Goal: Transaction & Acquisition: Obtain resource

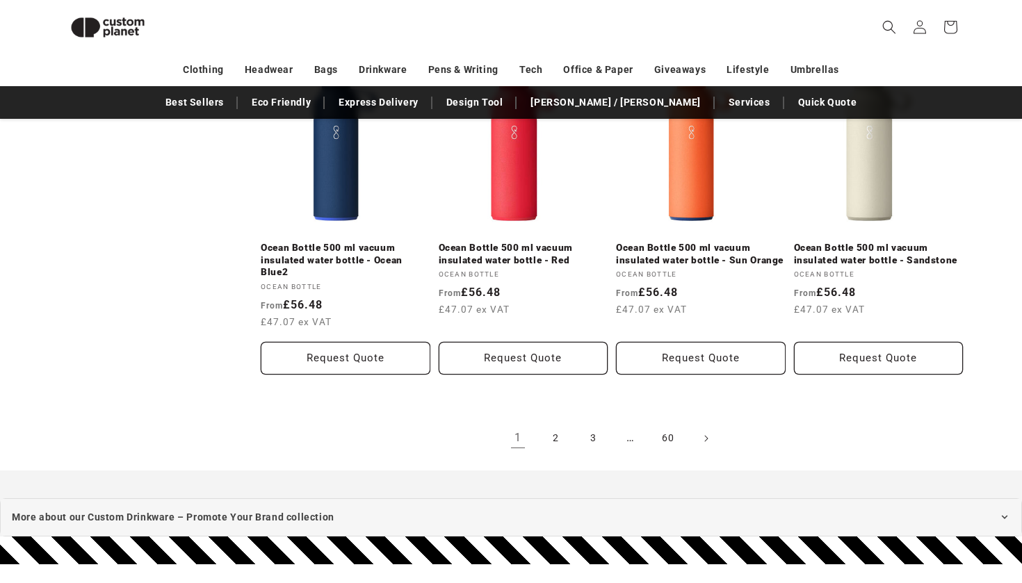
scroll to position [2946, 0]
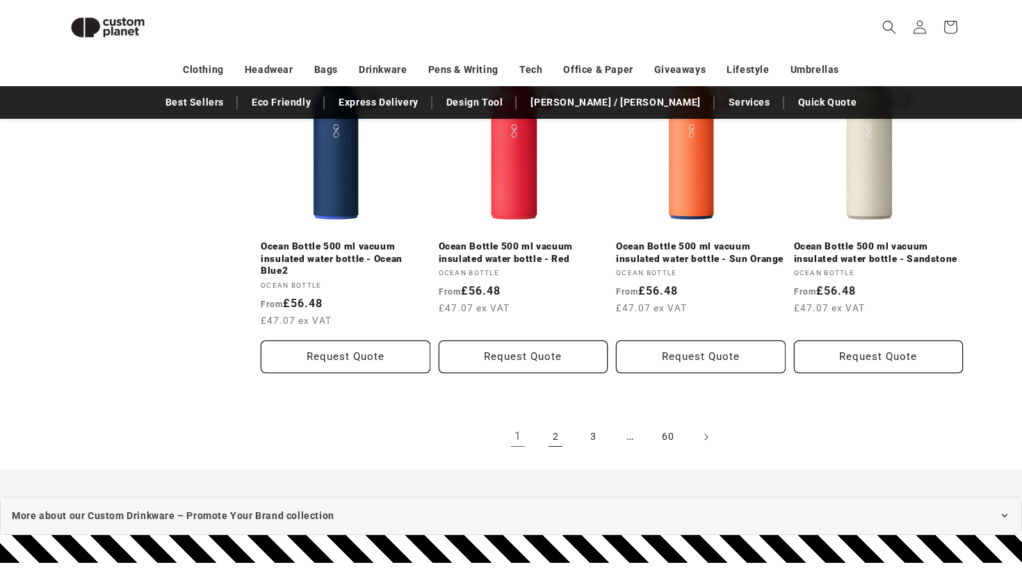
click at [556, 424] on link "2" at bounding box center [555, 437] width 31 height 31
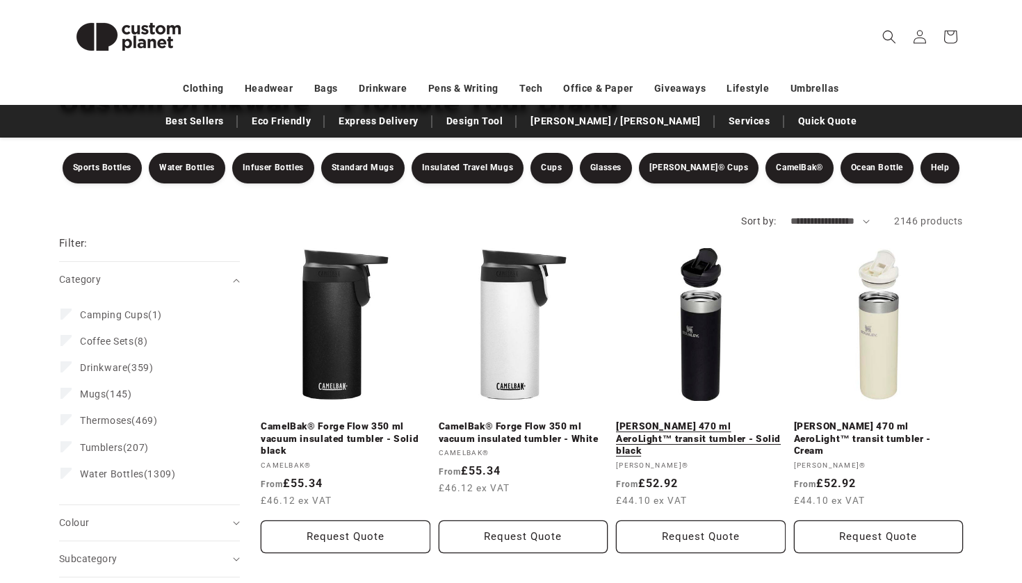
scroll to position [124, 0]
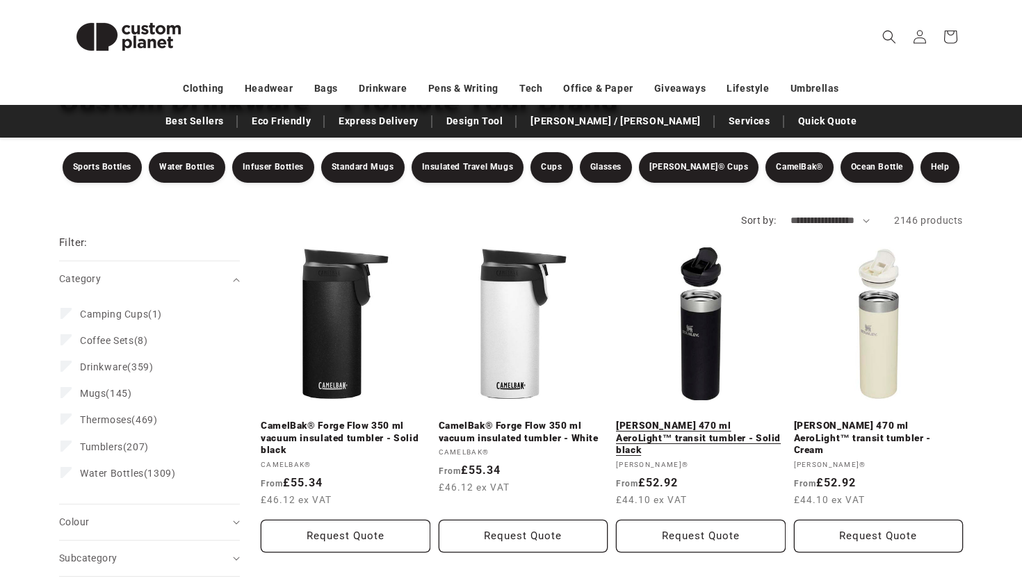
click at [698, 420] on link "Stanley 470 ml AeroLight™ transit tumbler - Solid black" at bounding box center [701, 438] width 170 height 37
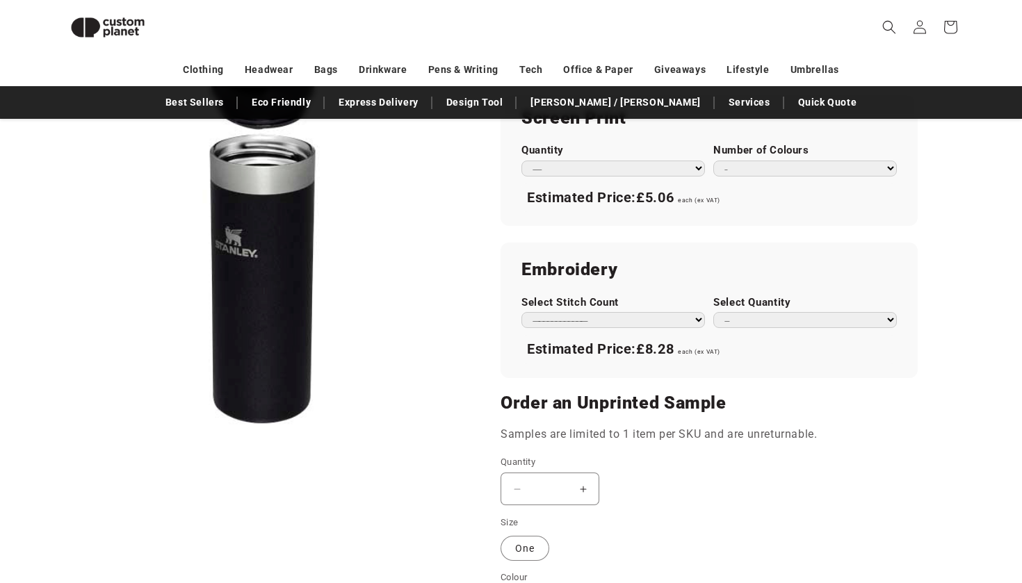
scroll to position [876, 0]
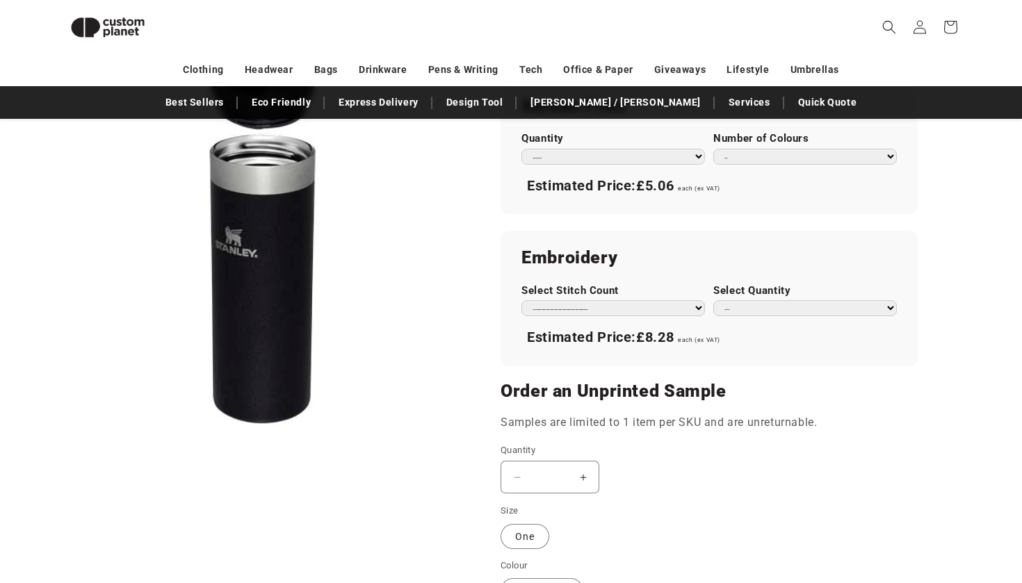
click at [592, 461] on button "Increase quantity for Stanley 470 ml AeroLight™ transit tumbler - Solid black" at bounding box center [582, 477] width 31 height 33
click at [586, 461] on button "Increase quantity for Stanley 470 ml AeroLight™ transit tumbler - Solid black" at bounding box center [582, 477] width 31 height 33
click at [582, 461] on button "Increase quantity for Stanley 470 ml AeroLight™ transit tumbler - Solid black" at bounding box center [582, 477] width 31 height 33
click at [584, 461] on button "Increase quantity for Stanley 470 ml AeroLight™ transit tumbler - Solid black" at bounding box center [582, 477] width 31 height 33
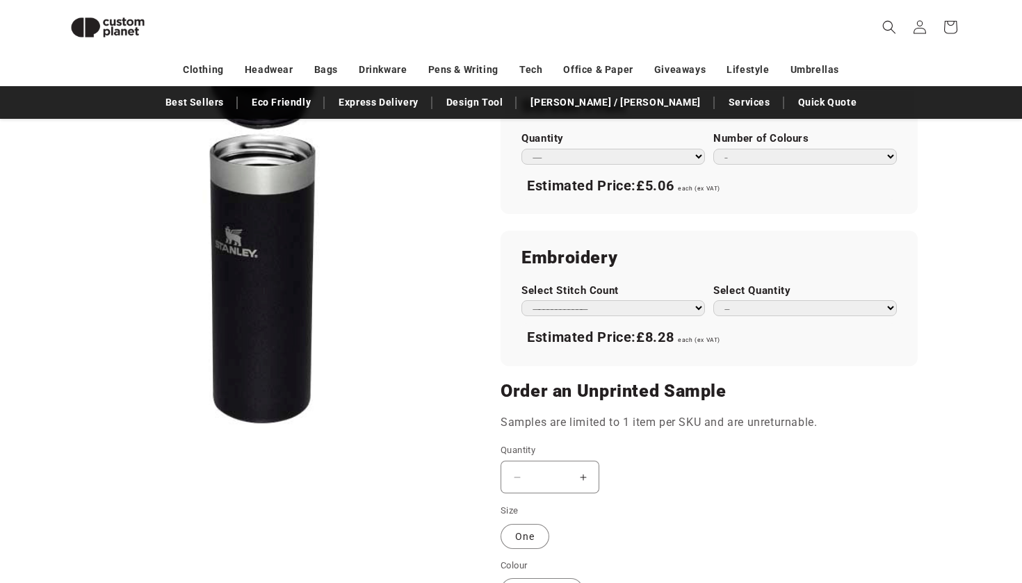
click at [584, 461] on button "Increase quantity for Stanley 470 ml AeroLight™ transit tumbler - Solid black" at bounding box center [582, 477] width 31 height 33
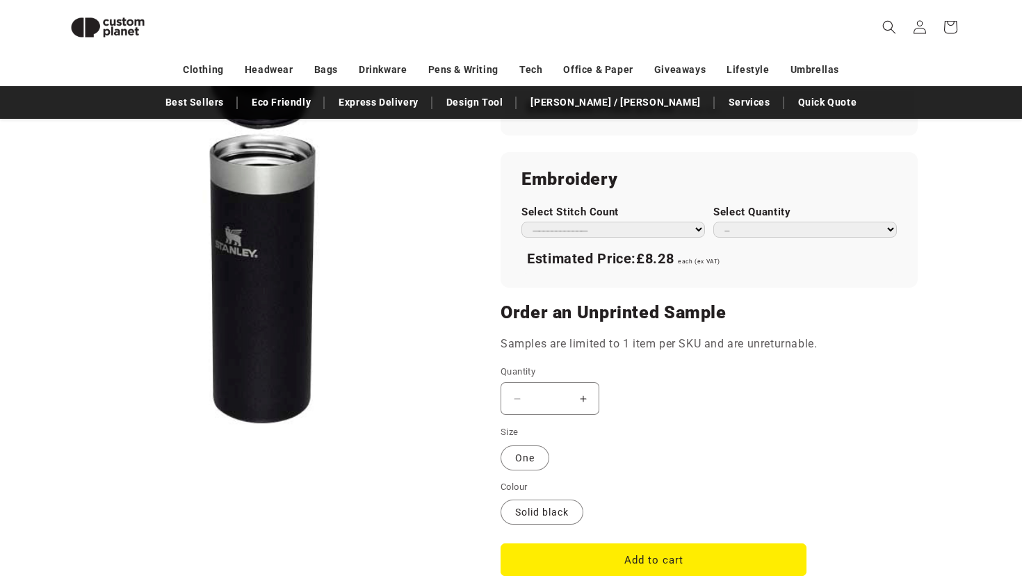
scroll to position [951, 0]
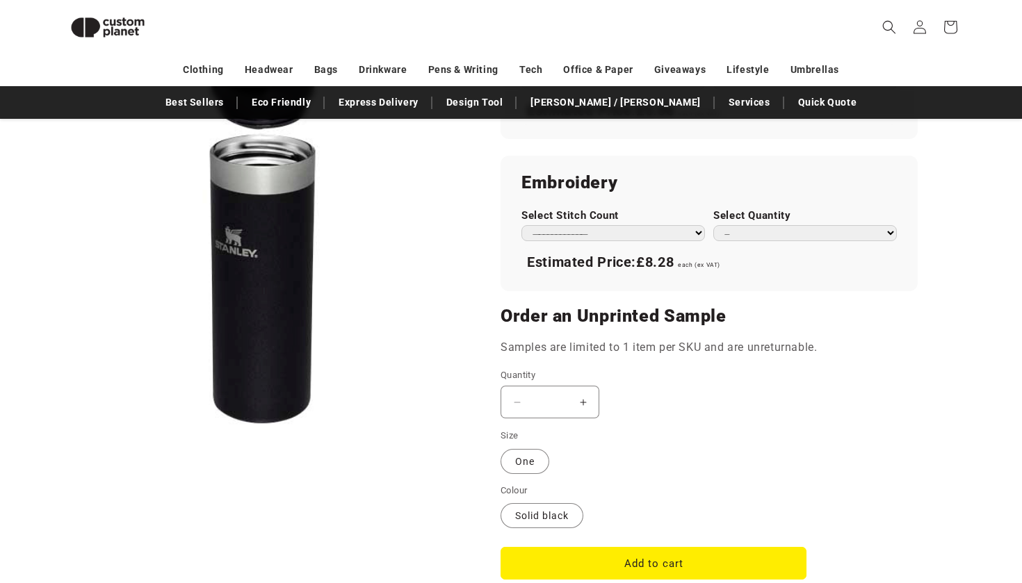
click at [583, 386] on button "Increase quantity for Stanley 470 ml AeroLight™ transit tumbler - Solid black" at bounding box center [582, 402] width 31 height 33
click at [559, 386] on input "*" at bounding box center [549, 402] width 35 height 33
type input "*"
click at [696, 386] on div "Decrease quantity for Stanley 470 ml AeroLight™ transit tumbler - Solid black *…" at bounding box center [653, 402] width 306 height 33
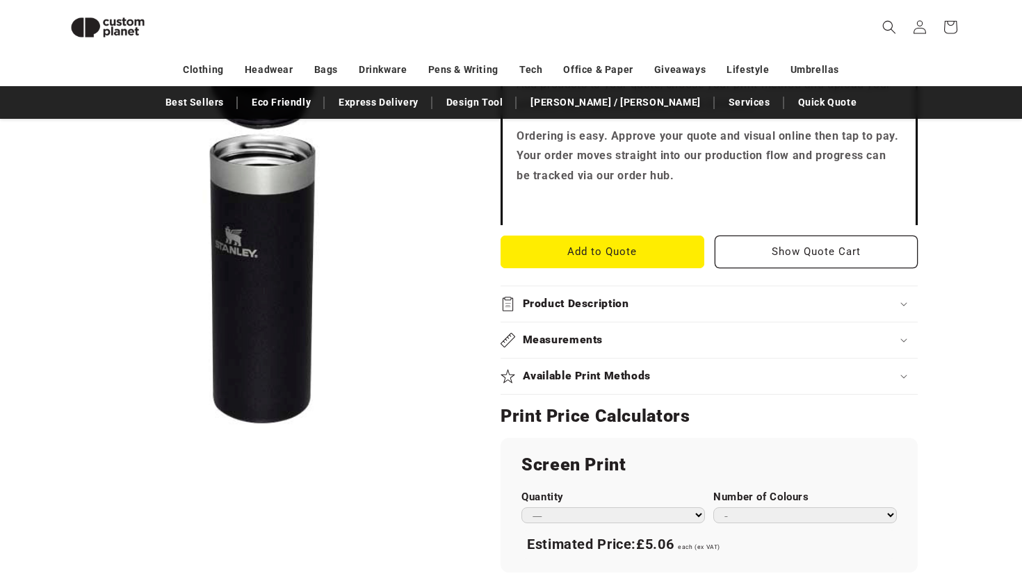
scroll to position [524, 0]
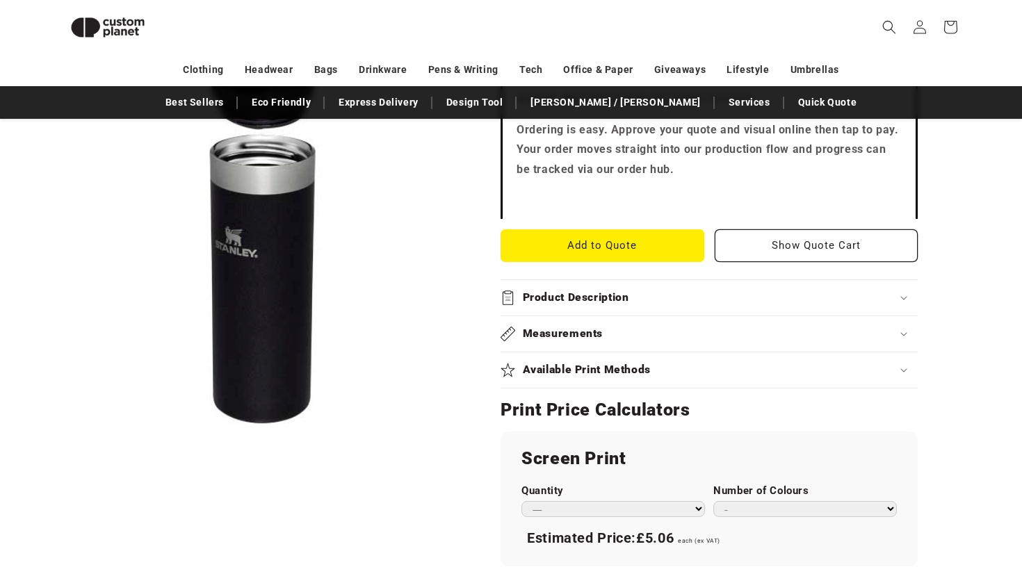
click at [899, 327] on div "Measurements" at bounding box center [708, 334] width 417 height 15
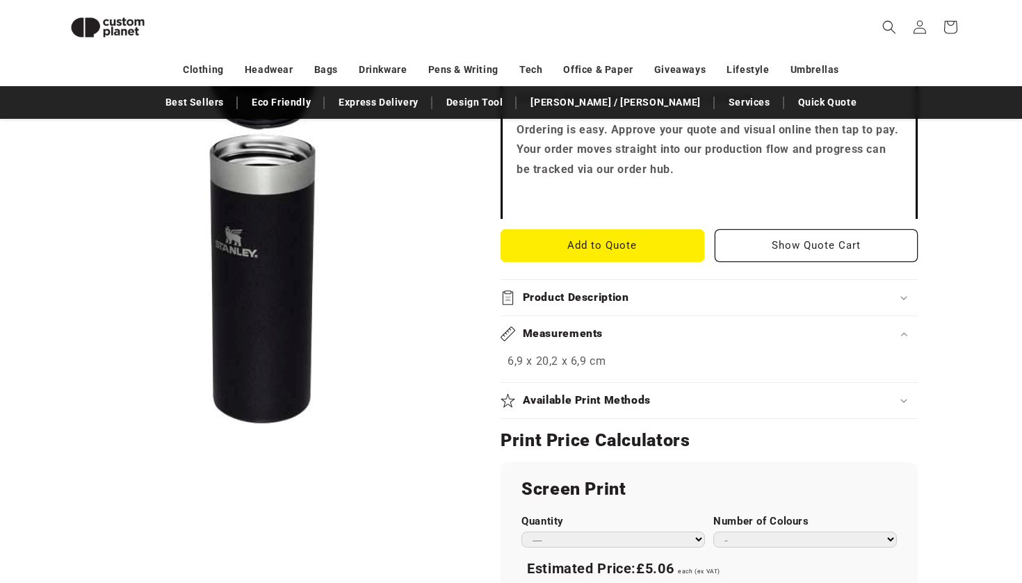
click at [899, 327] on div "Measurements" at bounding box center [708, 334] width 417 height 15
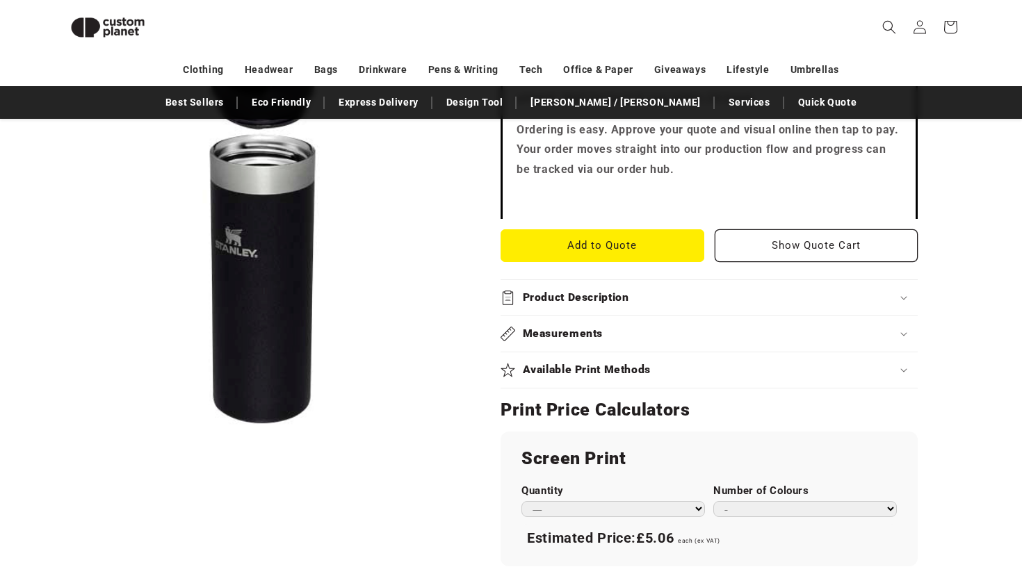
click at [903, 368] on icon at bounding box center [903, 370] width 7 height 4
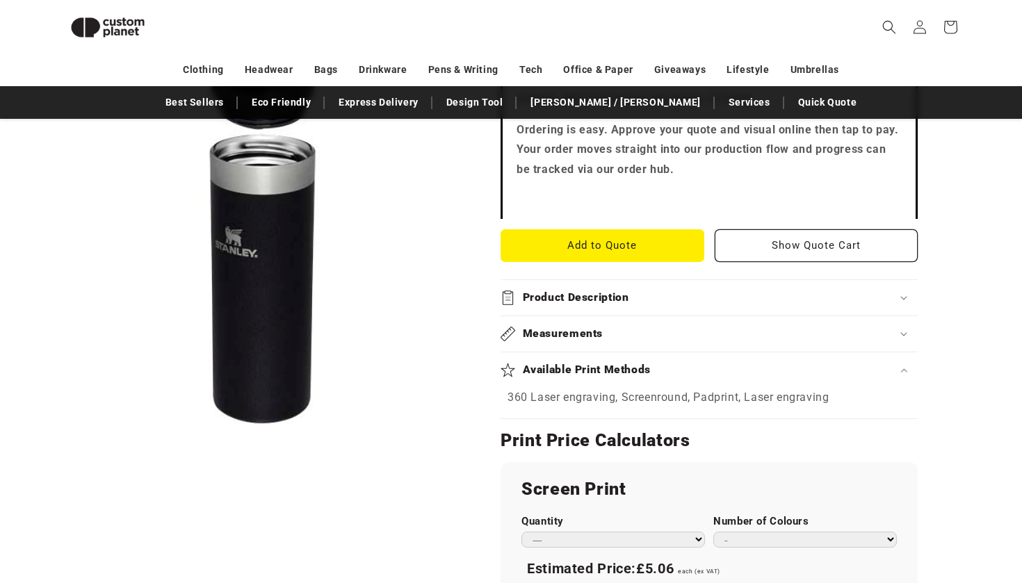
click at [903, 368] on icon at bounding box center [903, 370] width 7 height 4
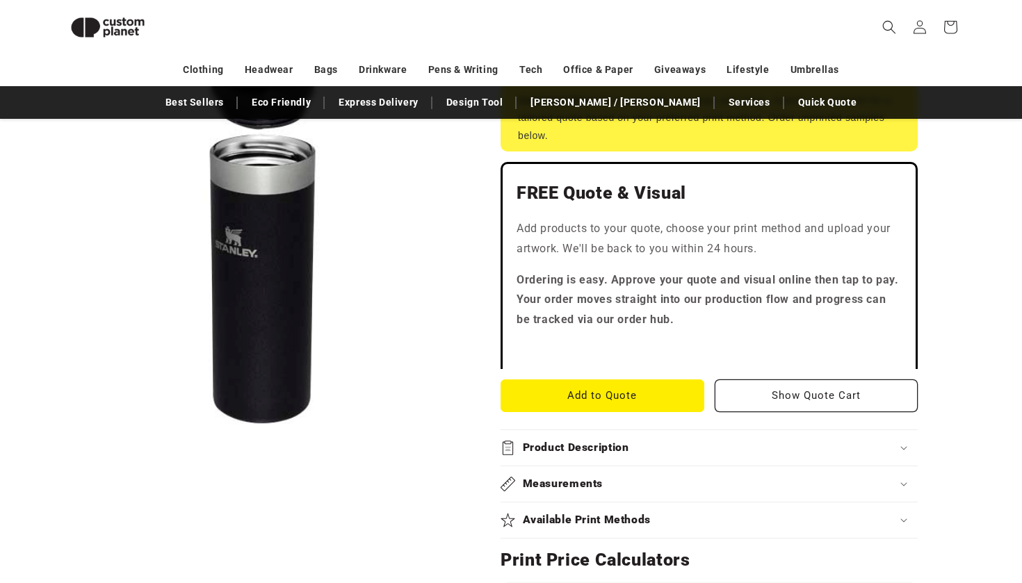
scroll to position [375, 0]
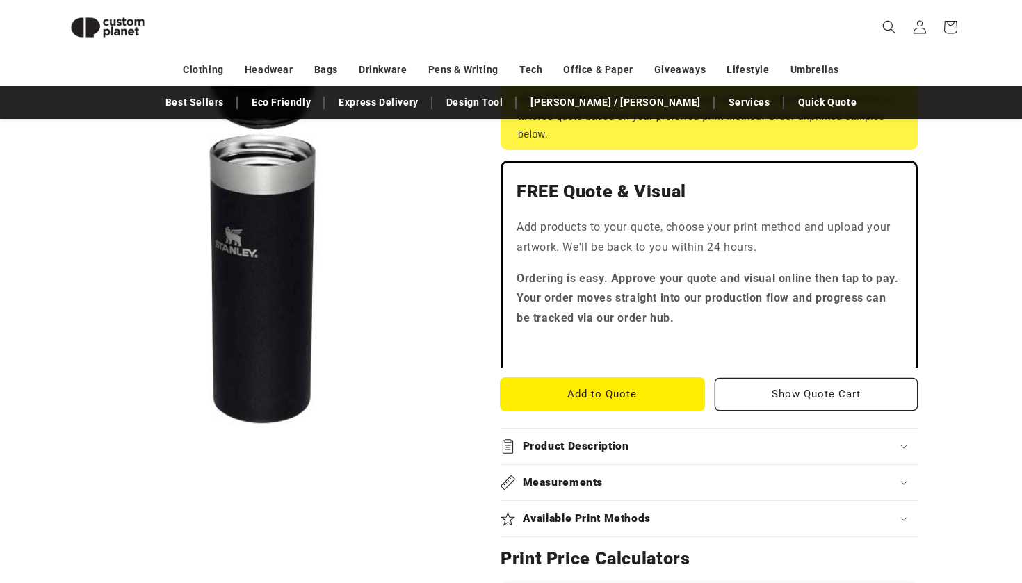
click at [654, 378] on button "Add to Quote" at bounding box center [602, 394] width 204 height 33
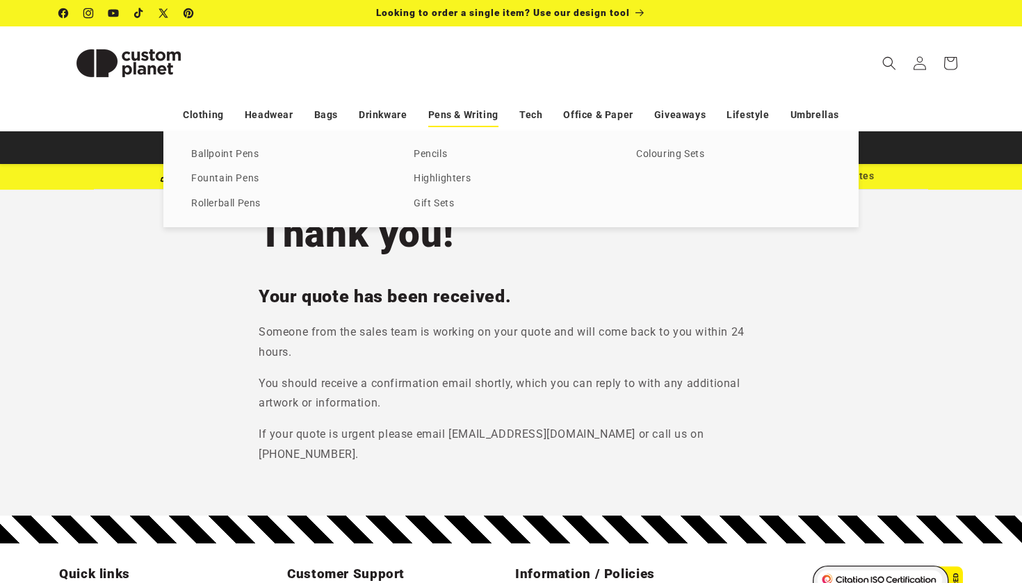
click at [466, 110] on link "Pens & Writing" at bounding box center [463, 115] width 70 height 24
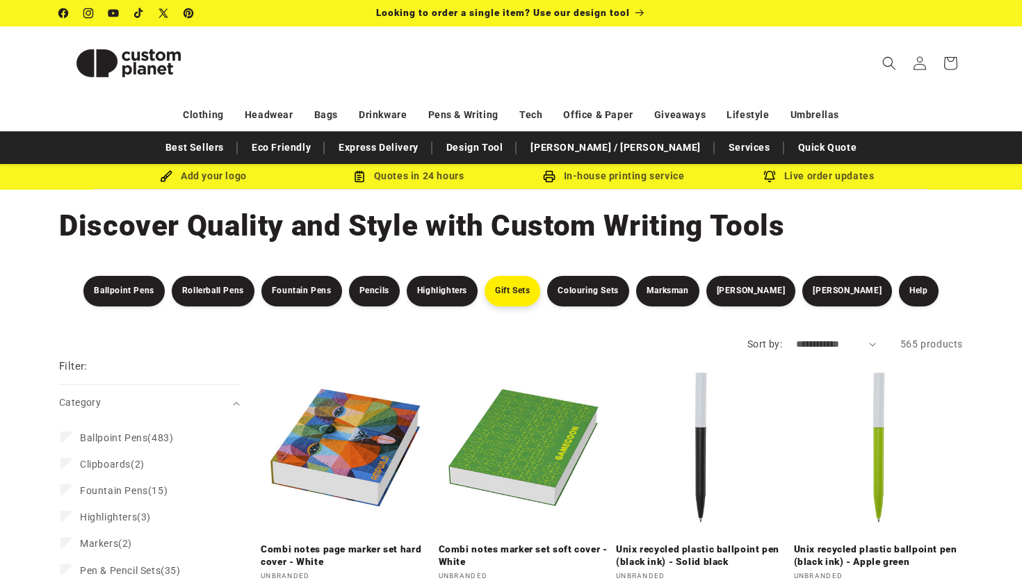
click at [532, 294] on link "Gift Sets" at bounding box center [512, 291] width 56 height 31
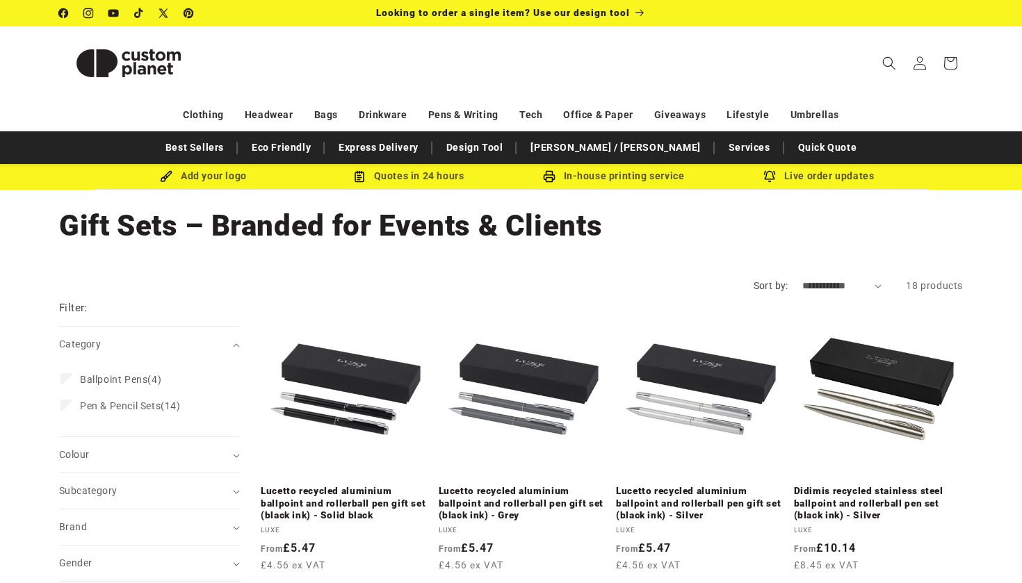
select select "**********"
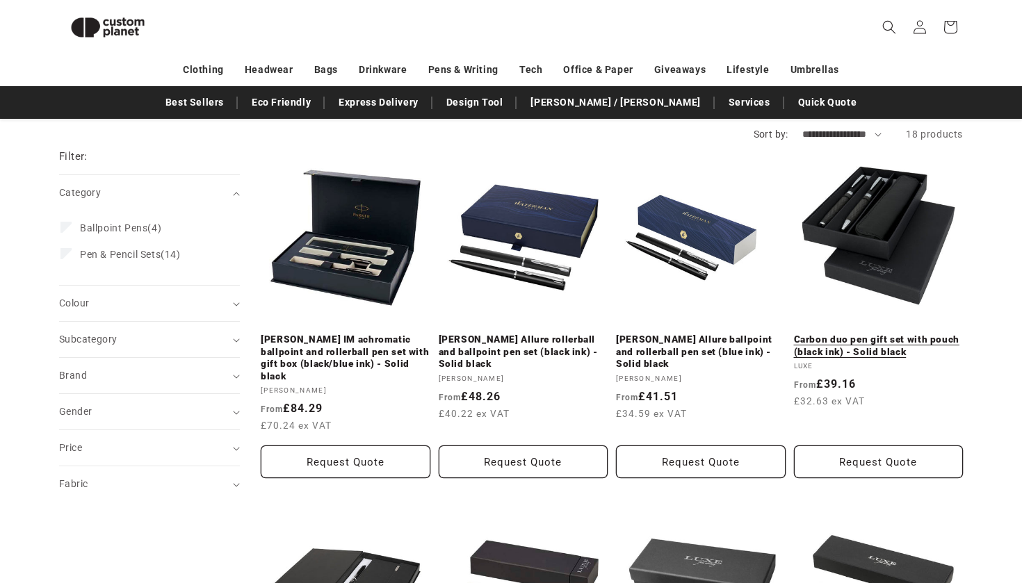
scroll to position [113, 0]
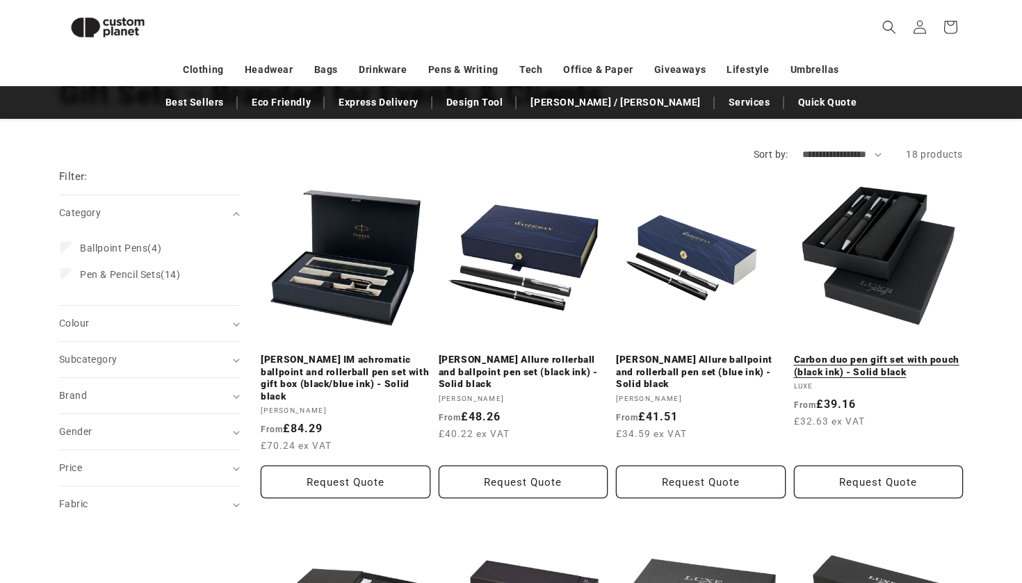
click at [874, 354] on link "Carbon duo pen gift set with pouch (black ink) - Solid black" at bounding box center [879, 366] width 170 height 24
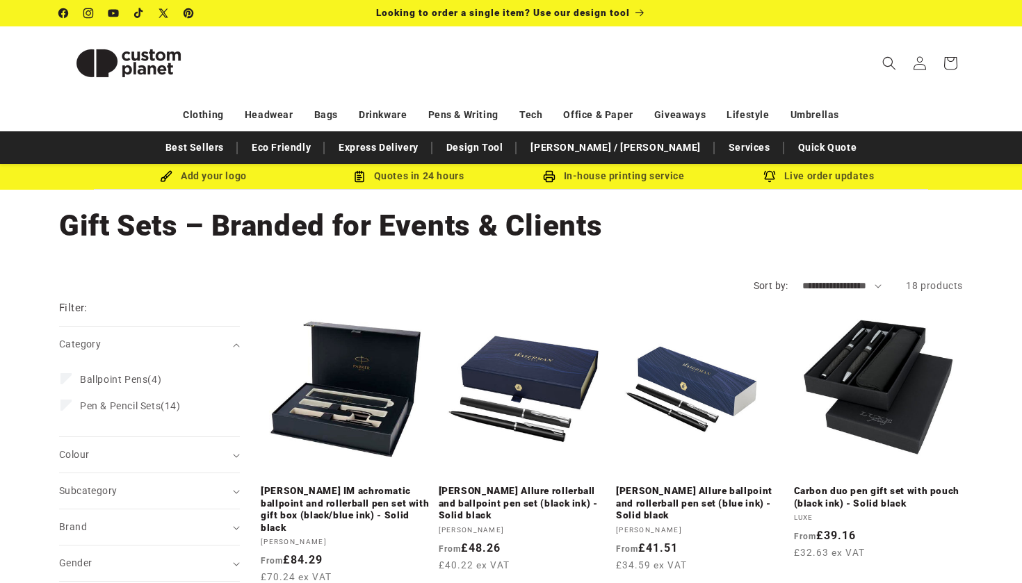
scroll to position [0, 0]
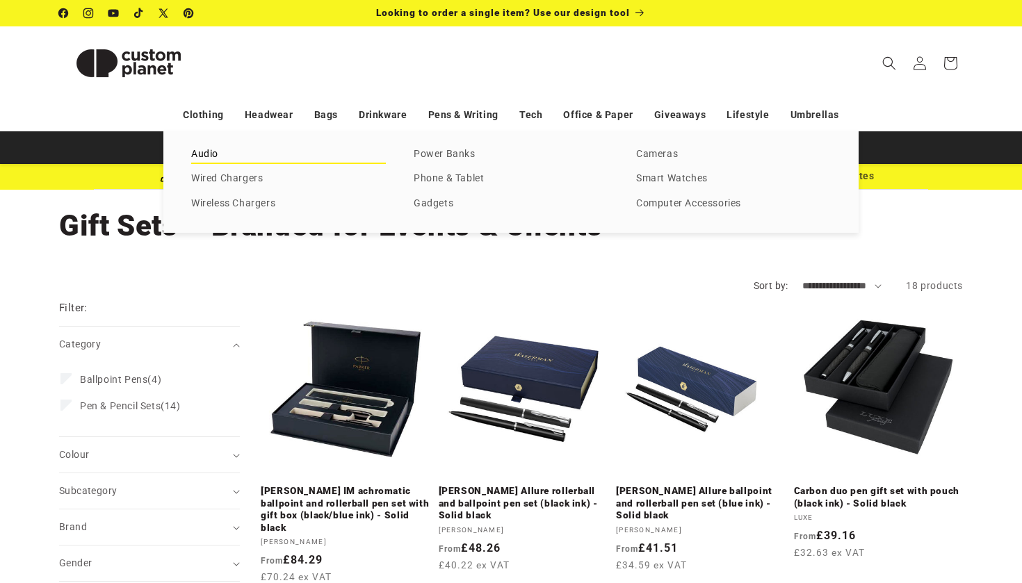
click at [211, 155] on link "Audio" at bounding box center [288, 154] width 195 height 19
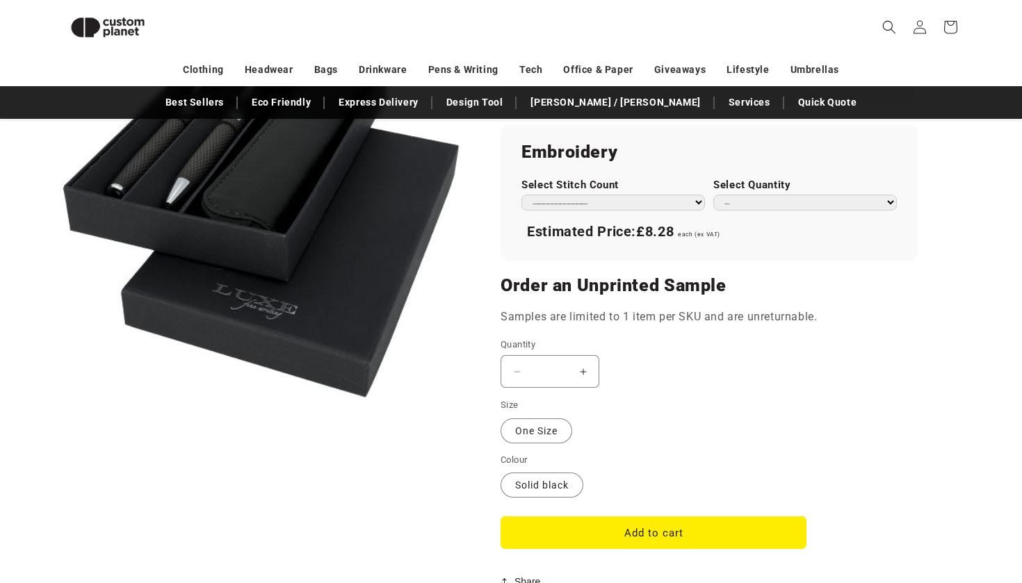
scroll to position [951, 0]
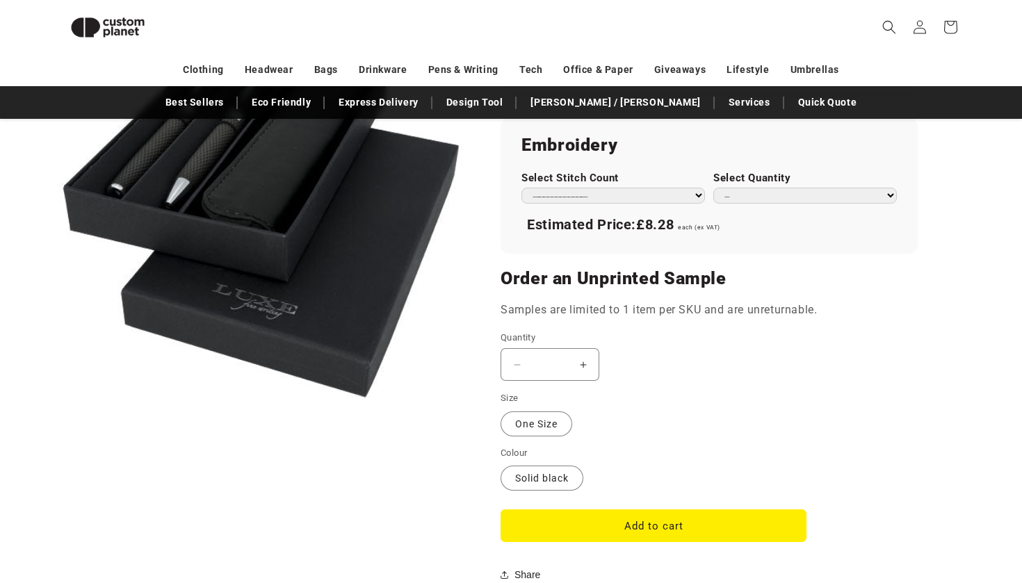
click at [584, 357] on button "Increase quantity for Carbon duo pen gift set with pouch (black ink) - Solid bl…" at bounding box center [582, 364] width 31 height 33
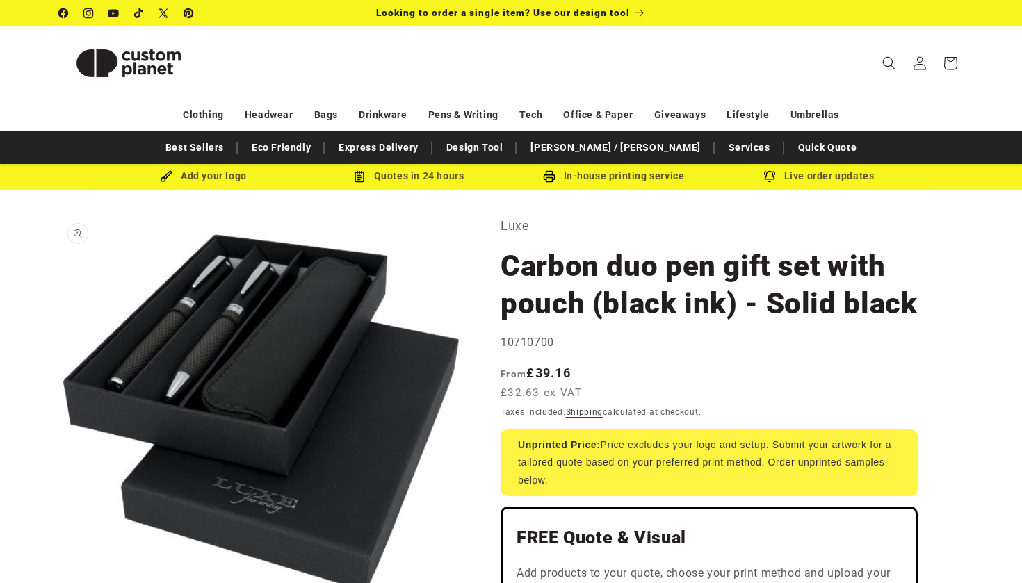
scroll to position [0, 0]
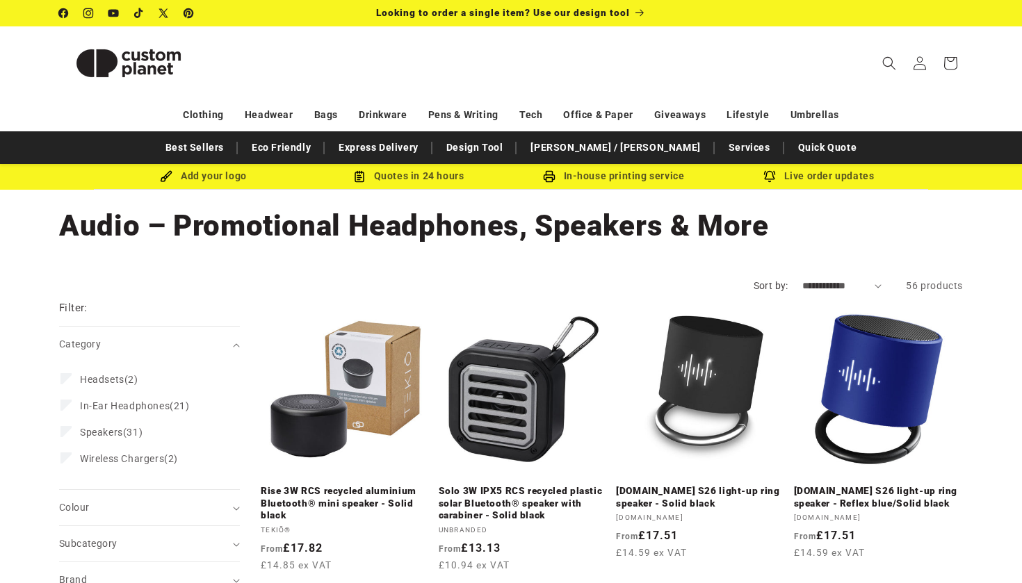
select select "**********"
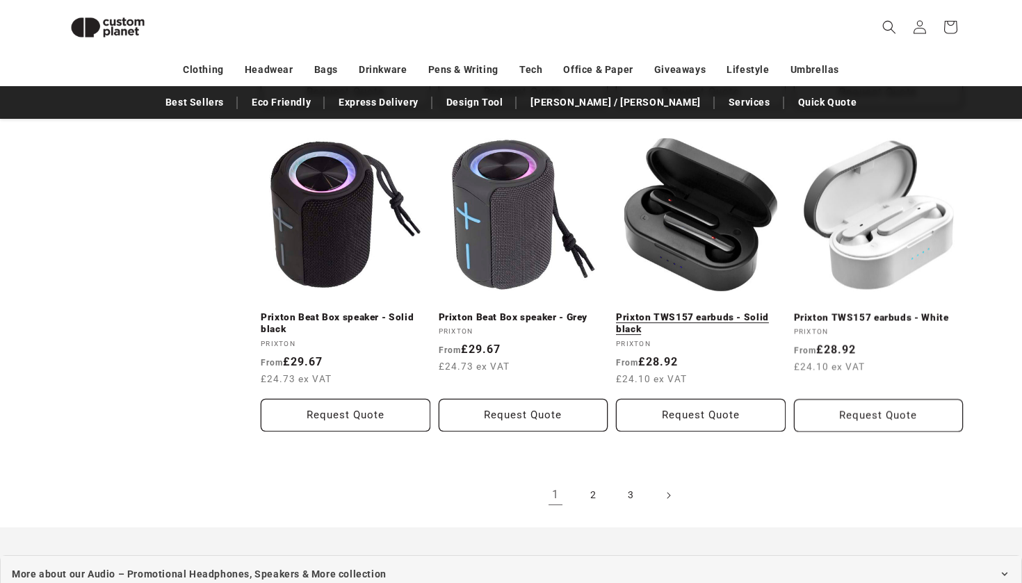
scroll to position [1471, 0]
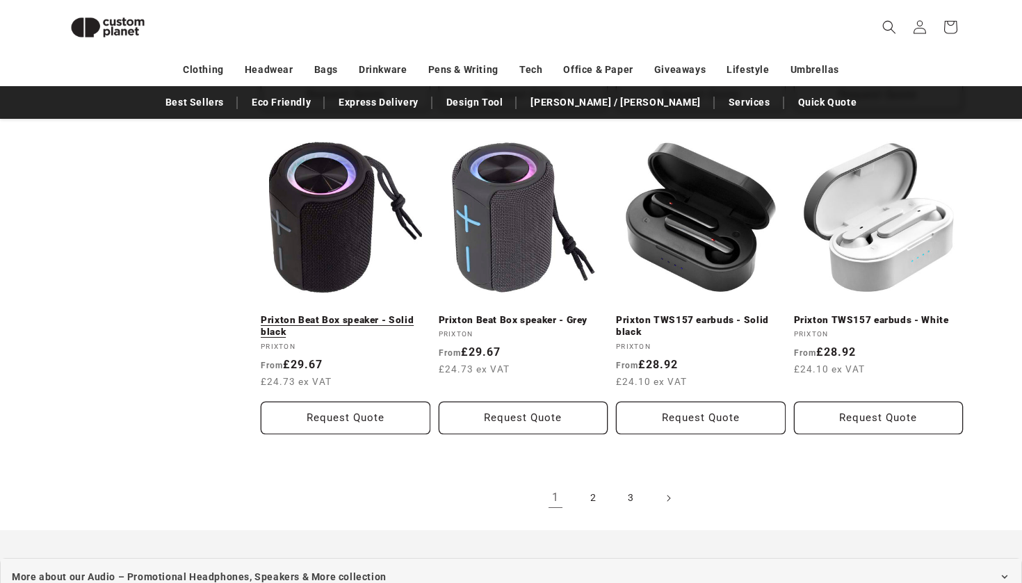
click at [334, 314] on link "Prixton Beat Box speaker - Solid black" at bounding box center [346, 326] width 170 height 24
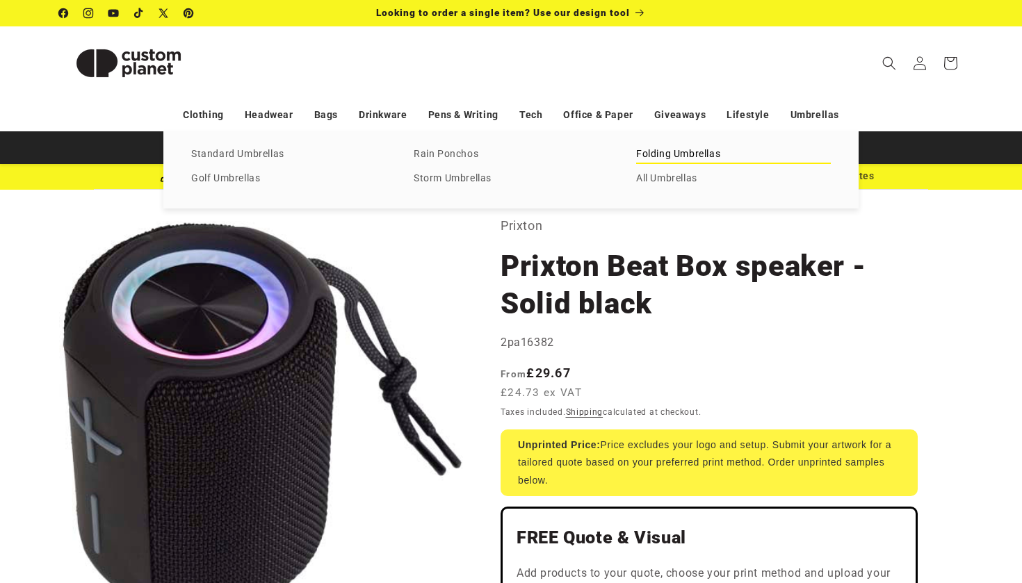
click at [690, 152] on link "Folding Umbrellas" at bounding box center [733, 154] width 195 height 19
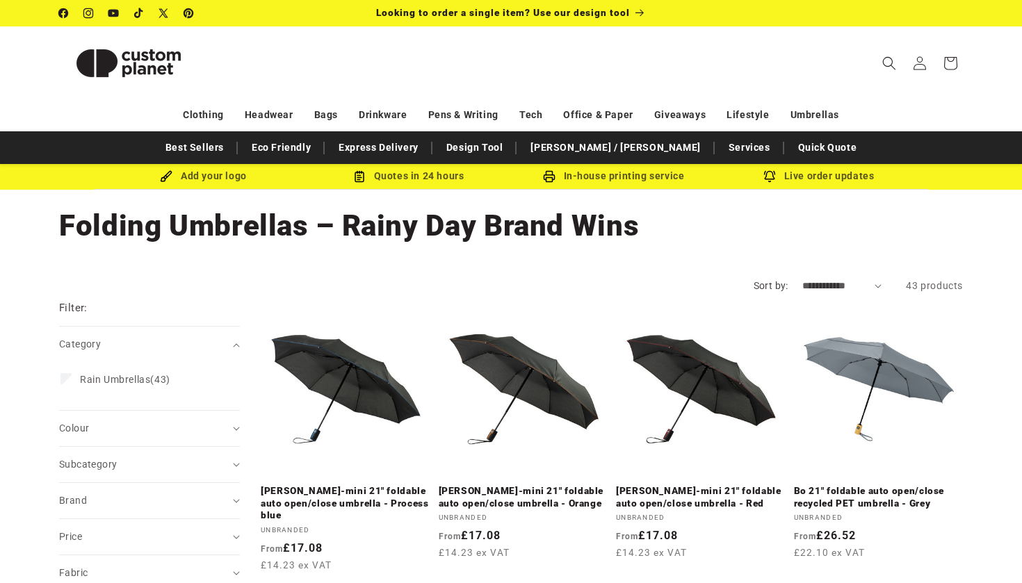
select select "**********"
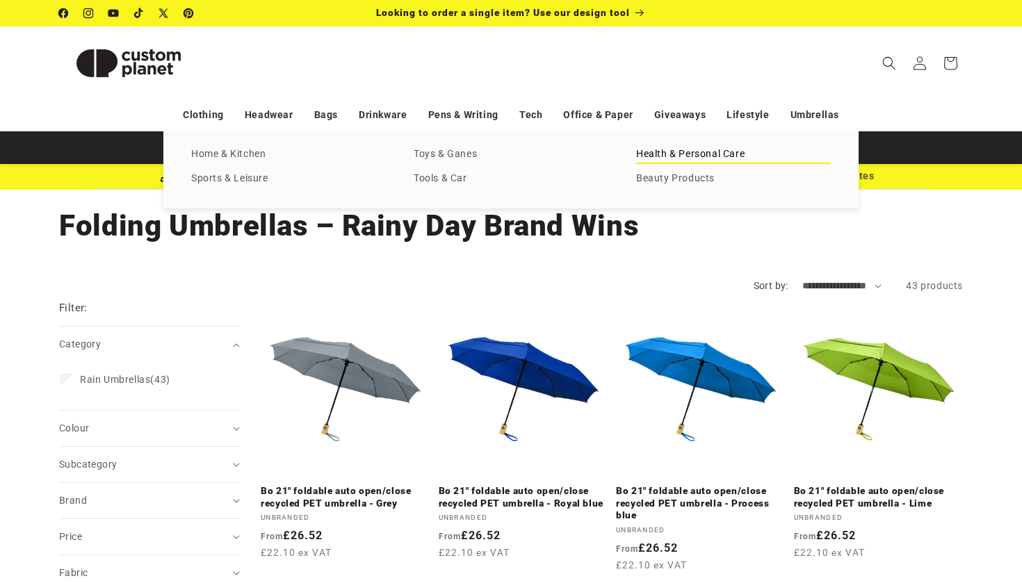
click at [720, 152] on link "Health & Personal Care" at bounding box center [733, 154] width 195 height 19
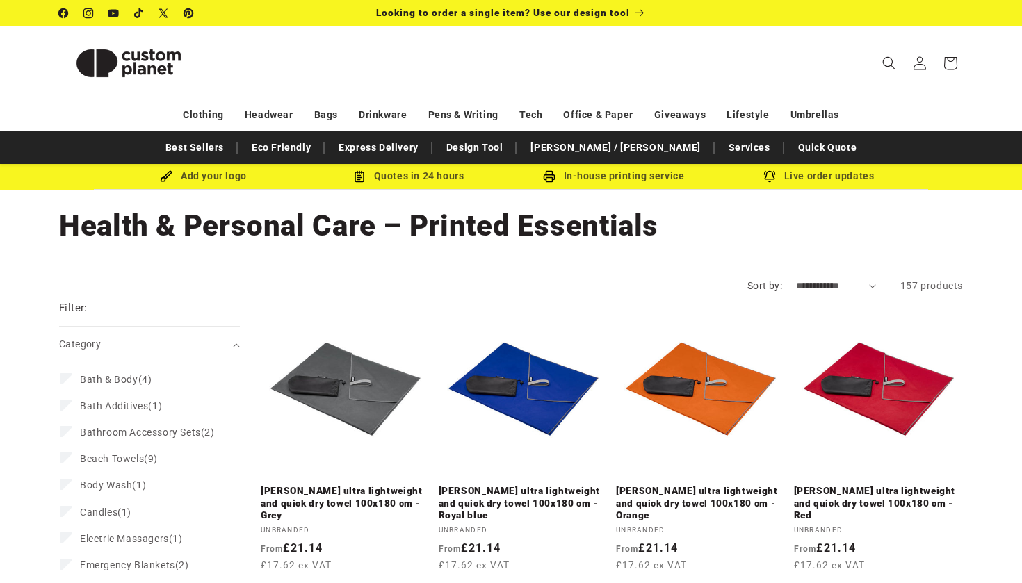
click at [877, 286] on form "**********" at bounding box center [510, 286] width 903 height 15
select select "**********"
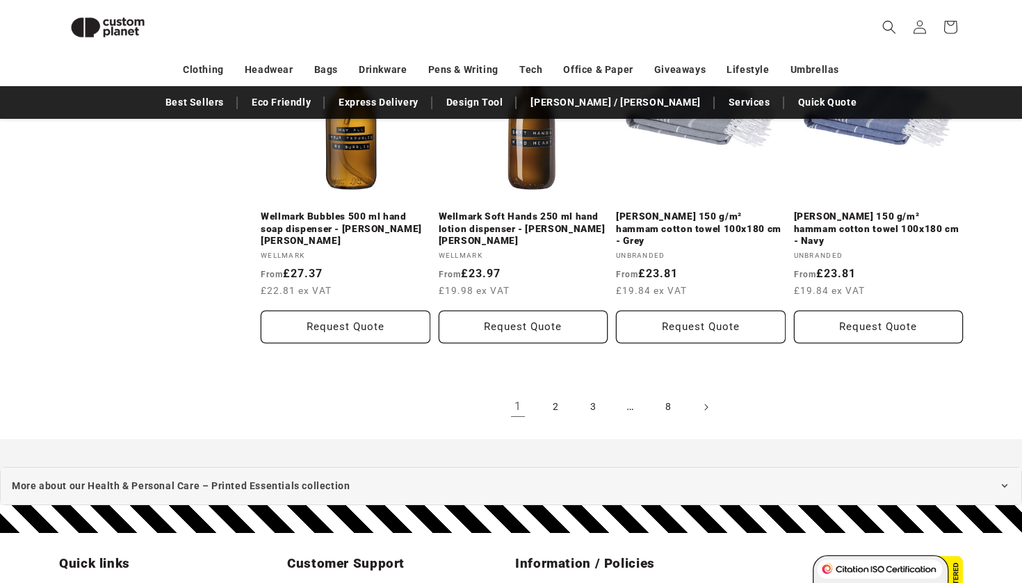
scroll to position [1626, 0]
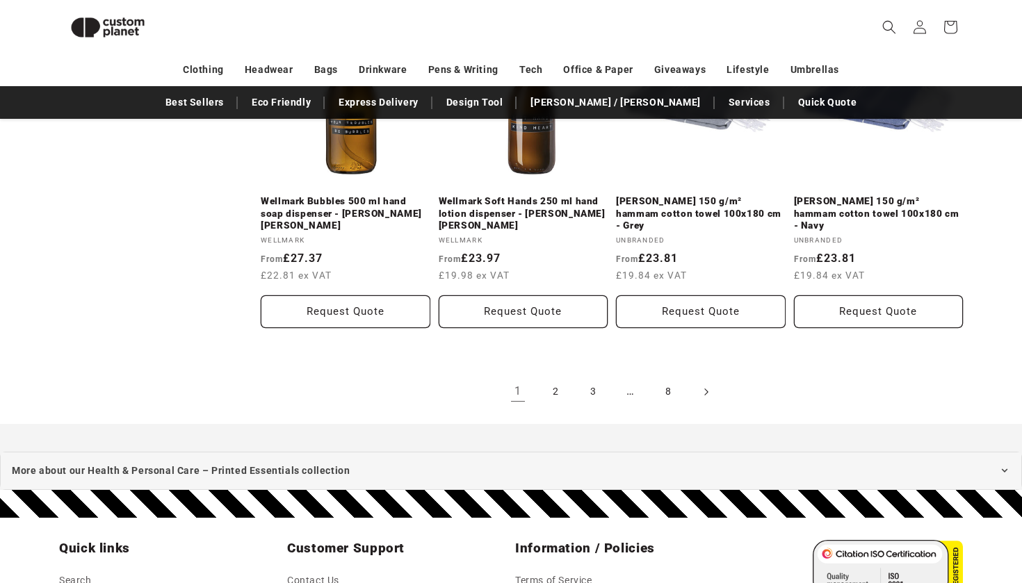
click at [709, 385] on span "Next page" at bounding box center [705, 392] width 14 height 14
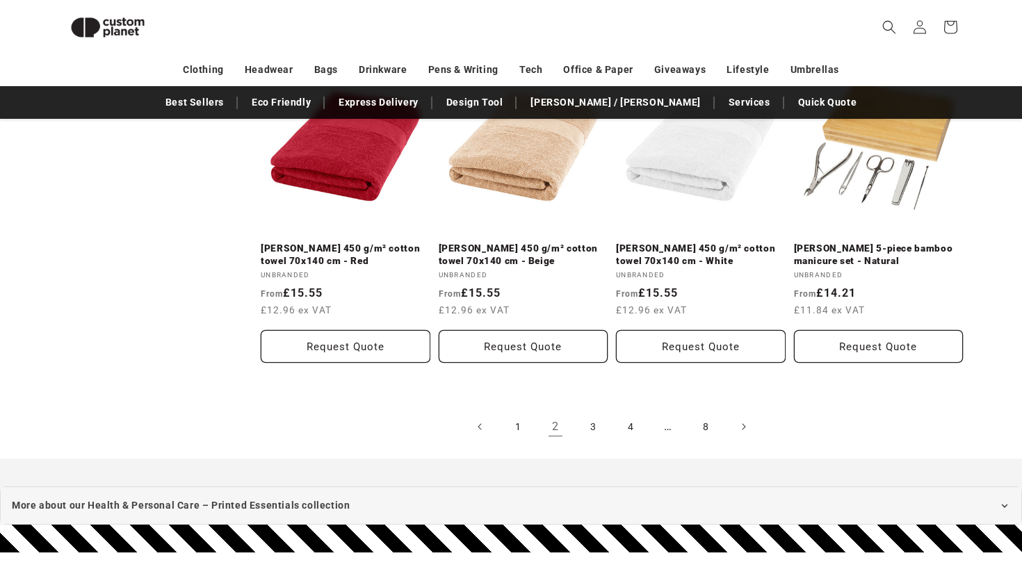
scroll to position [1555, 0]
click at [743, 419] on icon "Next page" at bounding box center [744, 426] width 4 height 15
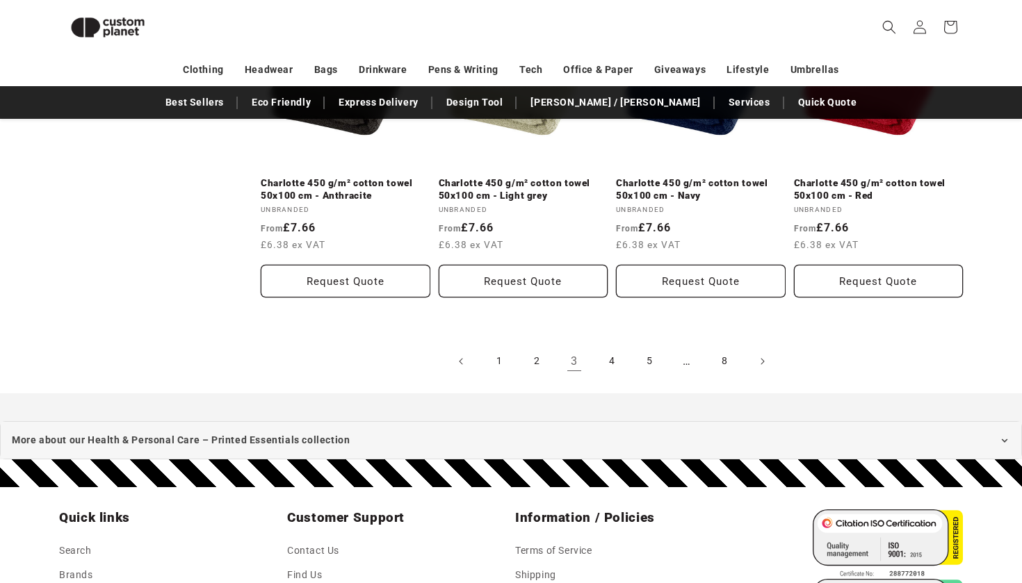
scroll to position [1599, 0]
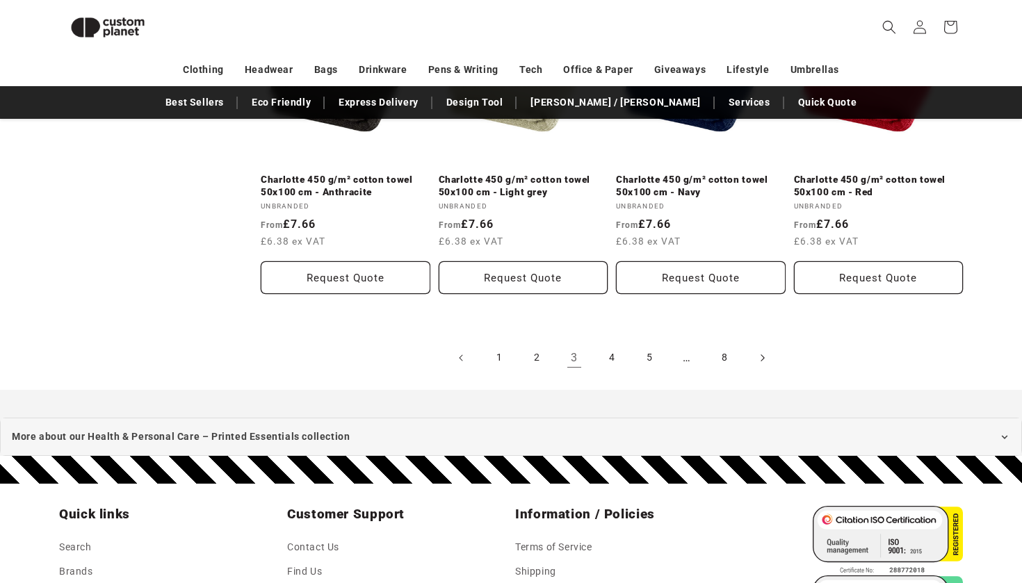
click at [761, 352] on icon "Next page" at bounding box center [762, 357] width 4 height 15
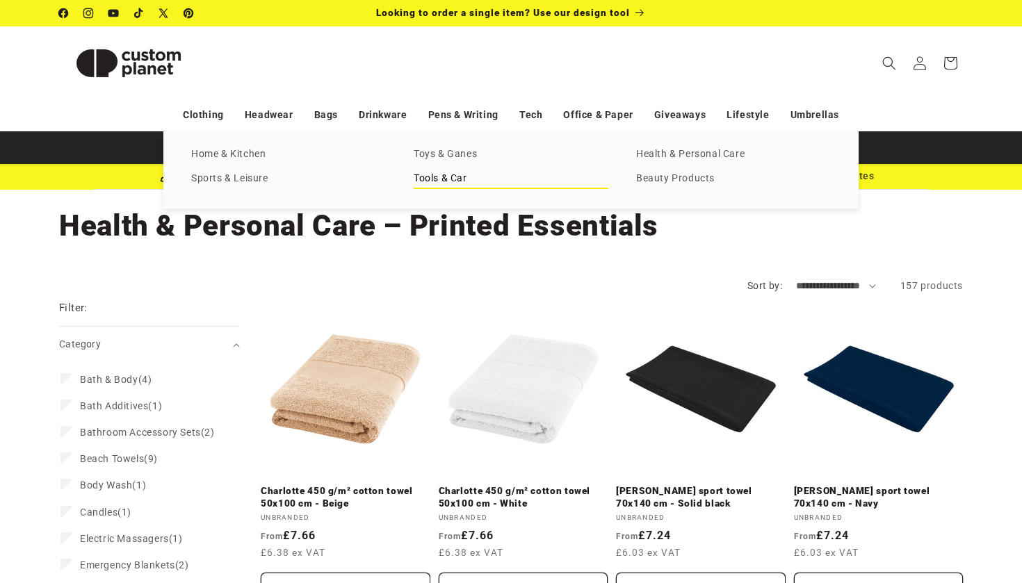
click at [445, 177] on link "Tools & Car" at bounding box center [511, 179] width 195 height 19
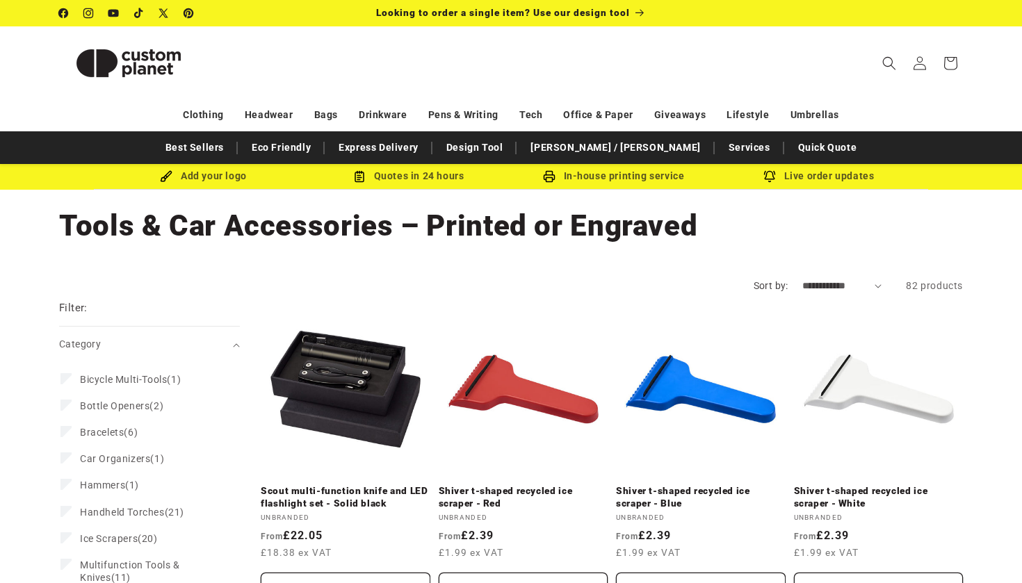
select select "**********"
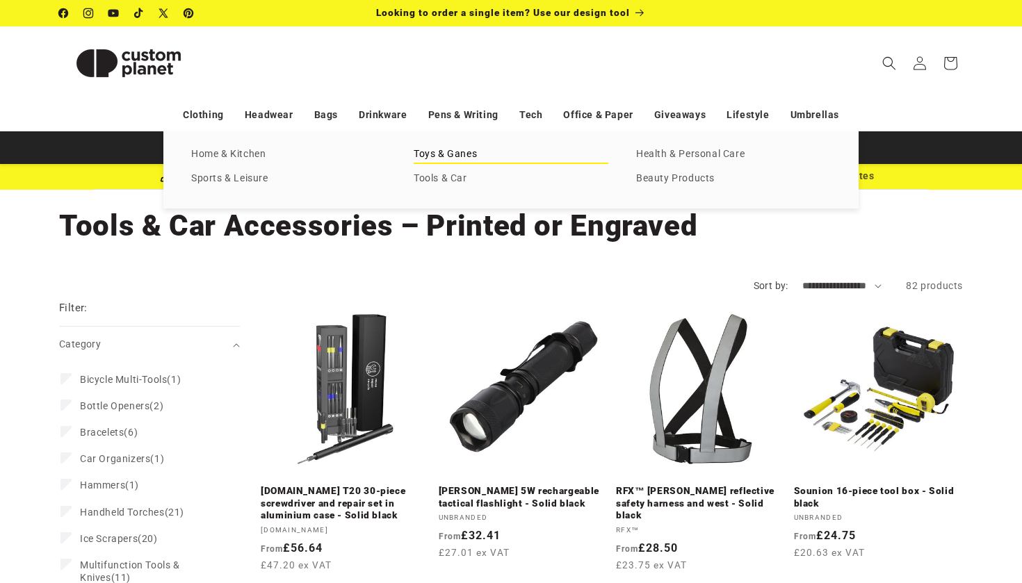
click at [464, 154] on link "Toys & Ganes" at bounding box center [511, 154] width 195 height 19
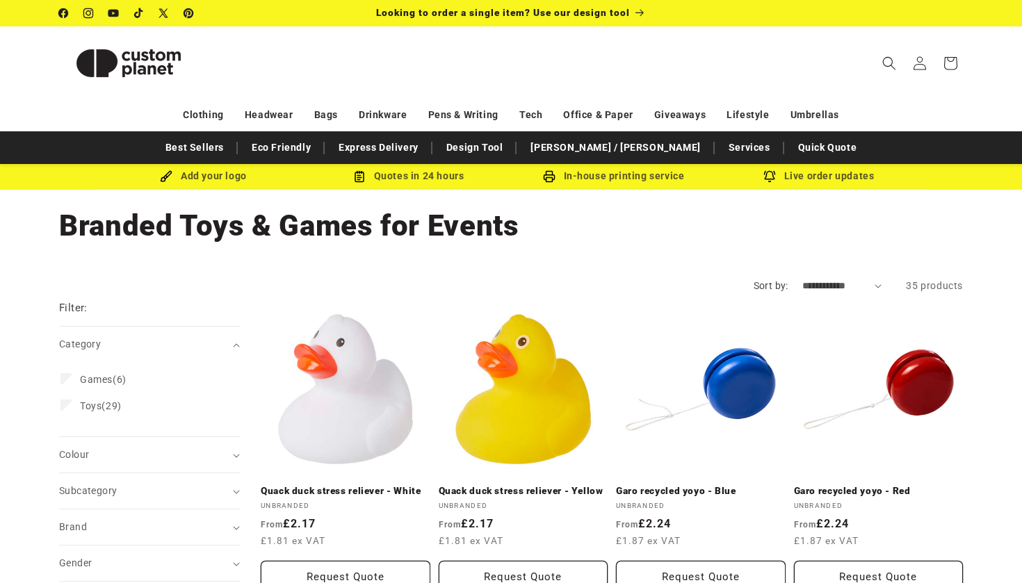
select select "**********"
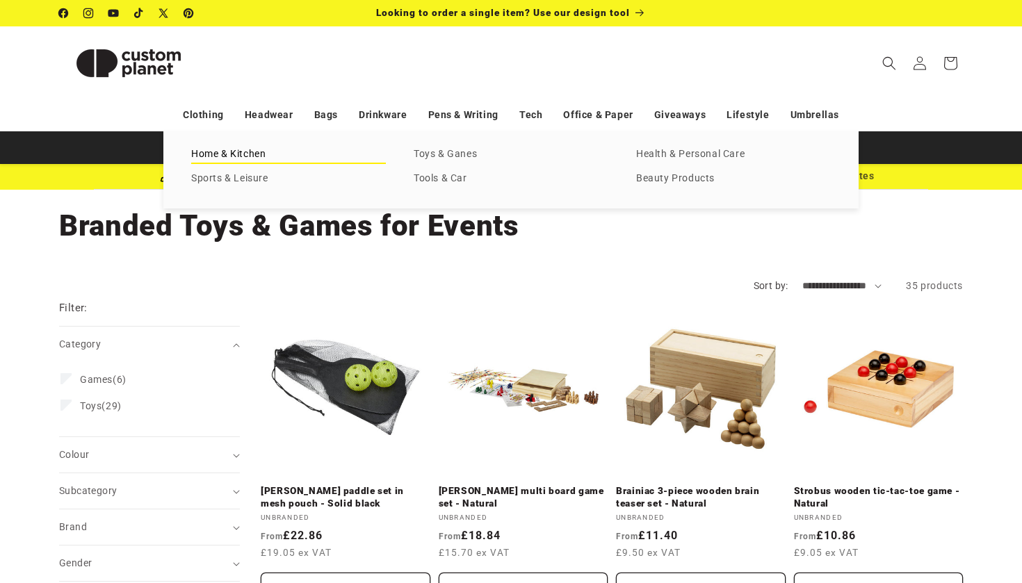
click at [250, 155] on link "Home & Kitchen" at bounding box center [288, 154] width 195 height 19
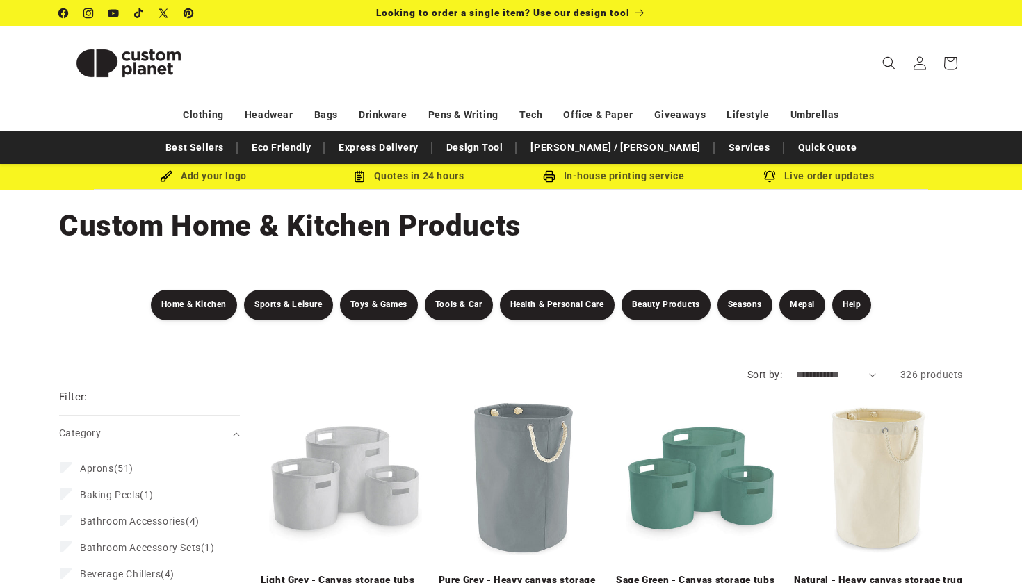
select select "**********"
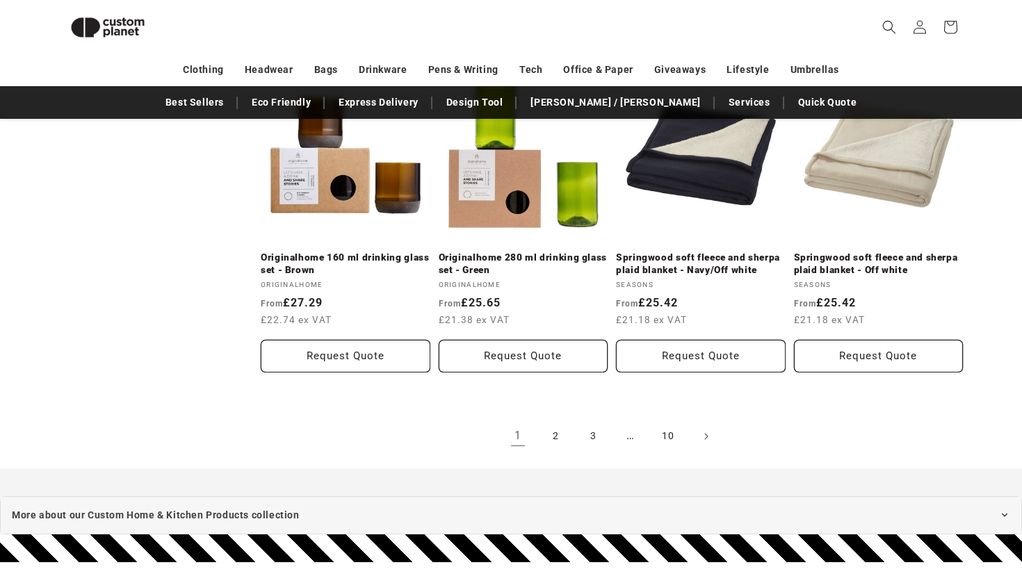
scroll to position [2933, 0]
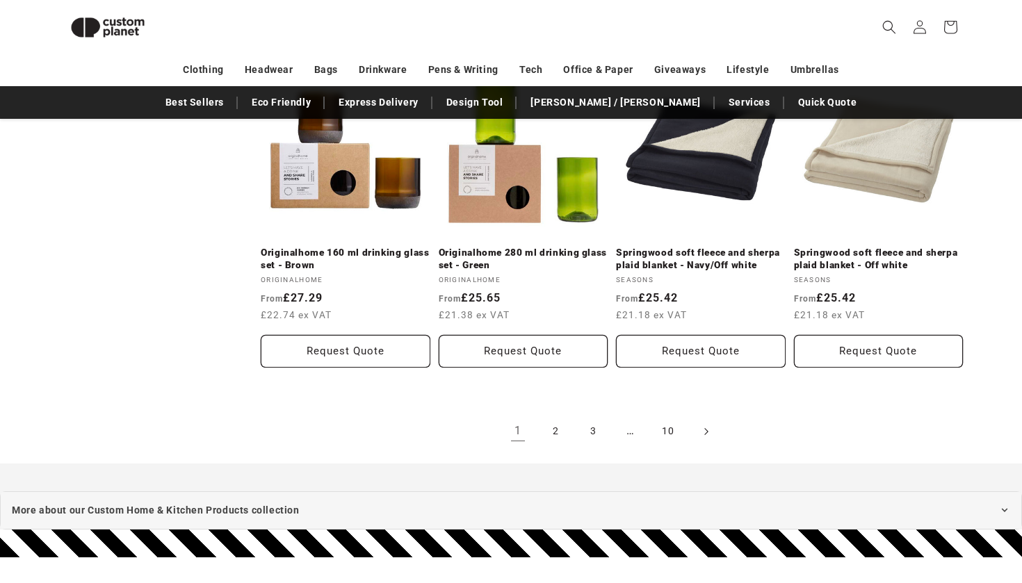
click at [709, 425] on span "Next page" at bounding box center [705, 432] width 14 height 14
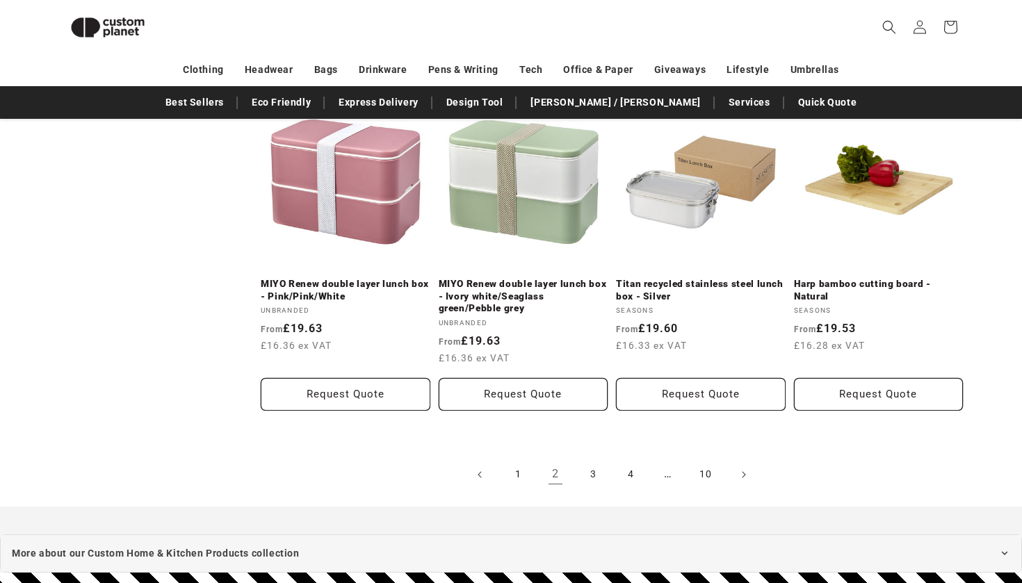
scroll to position [2927, 0]
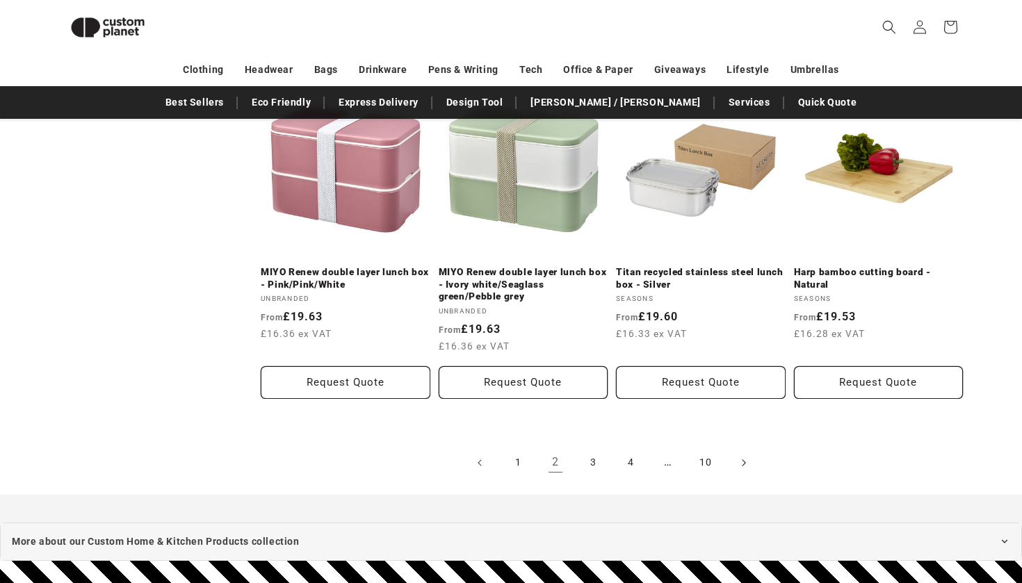
click at [742, 455] on icon "Next page" at bounding box center [744, 462] width 4 height 15
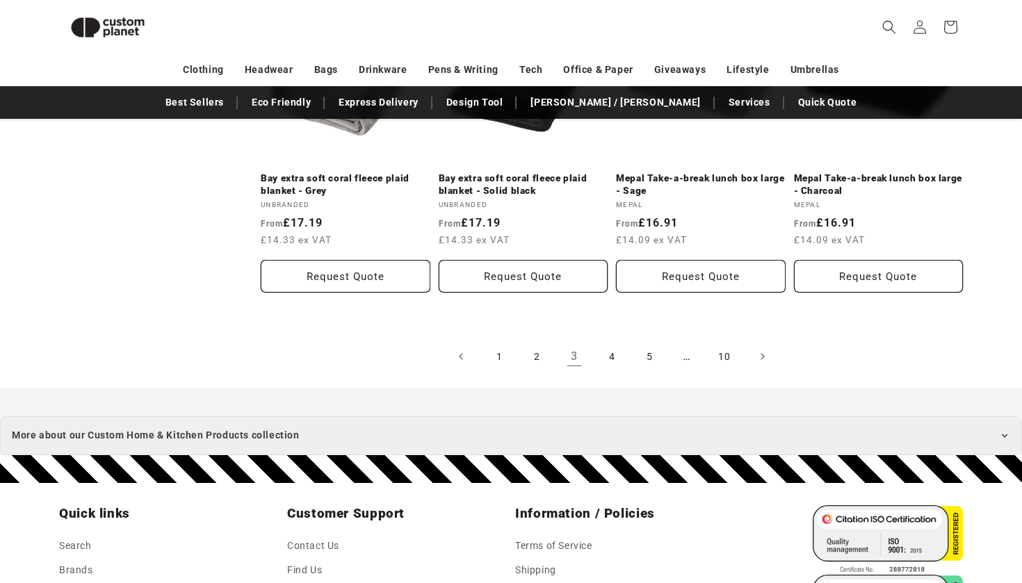
scroll to position [2985, 0]
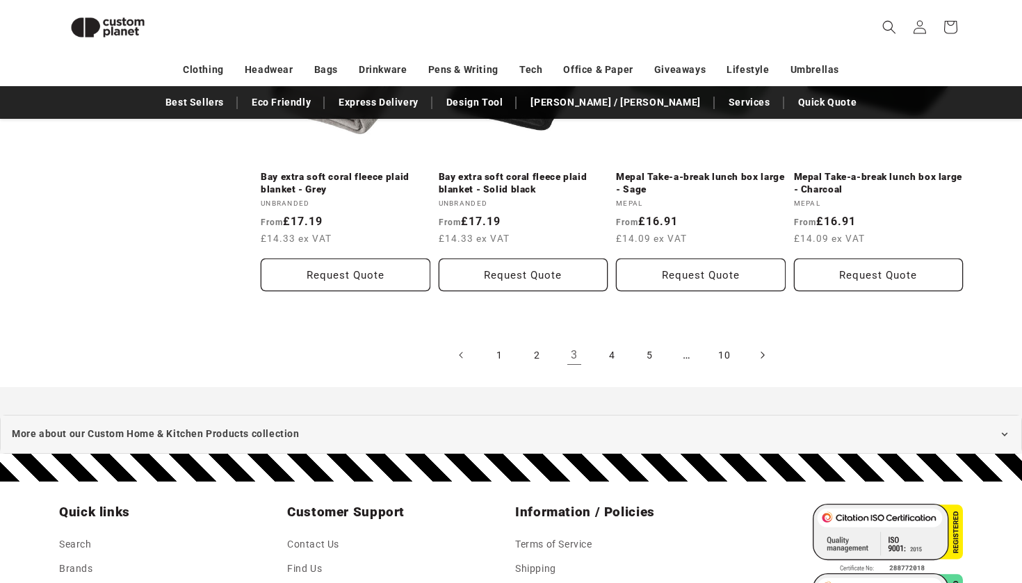
click at [764, 348] on icon "Next page" at bounding box center [762, 355] width 4 height 15
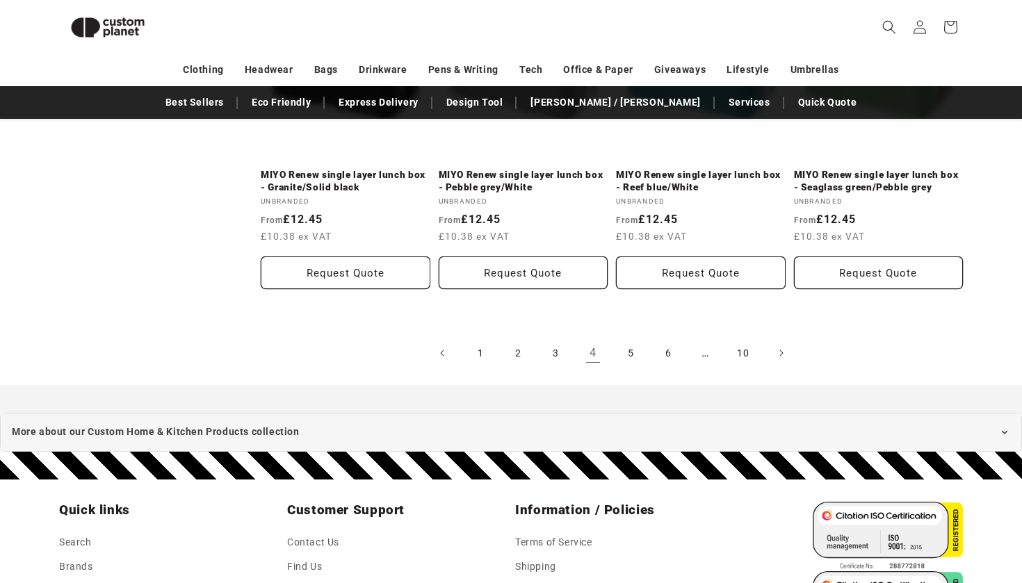
scroll to position [2993, 0]
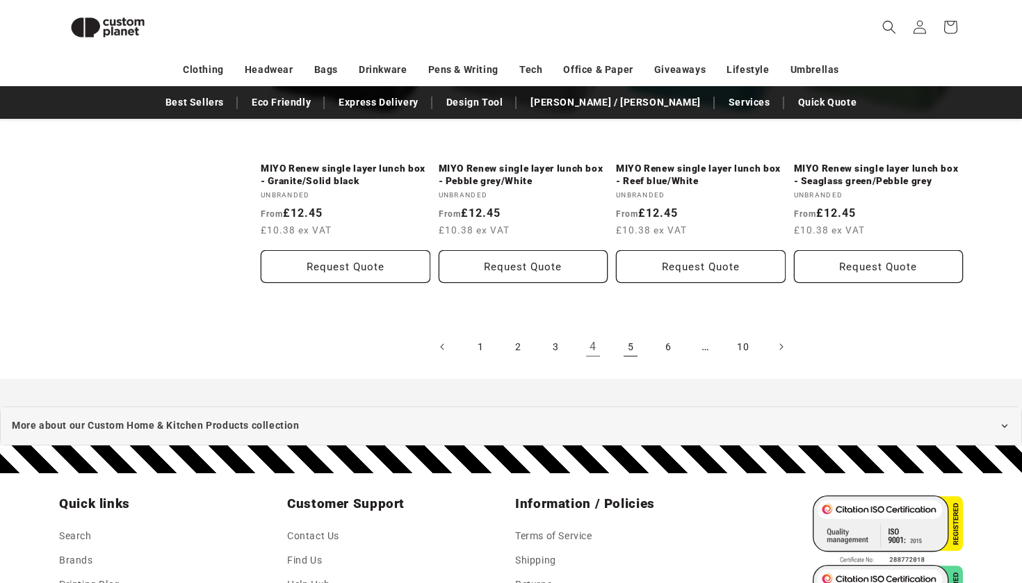
click at [632, 343] on link "5" at bounding box center [630, 347] width 31 height 31
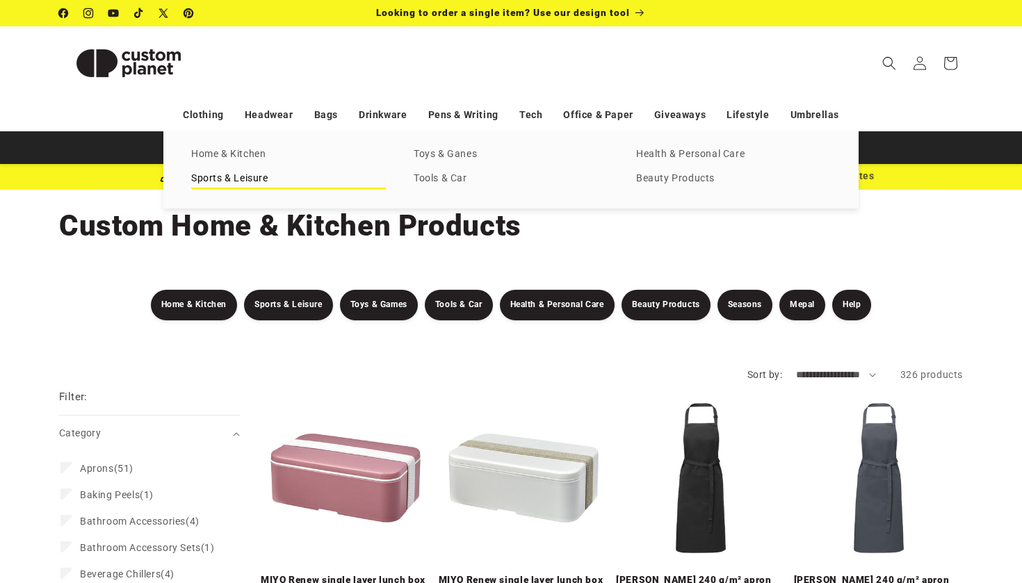
click at [247, 174] on link "Sports & Leisure" at bounding box center [288, 179] width 195 height 19
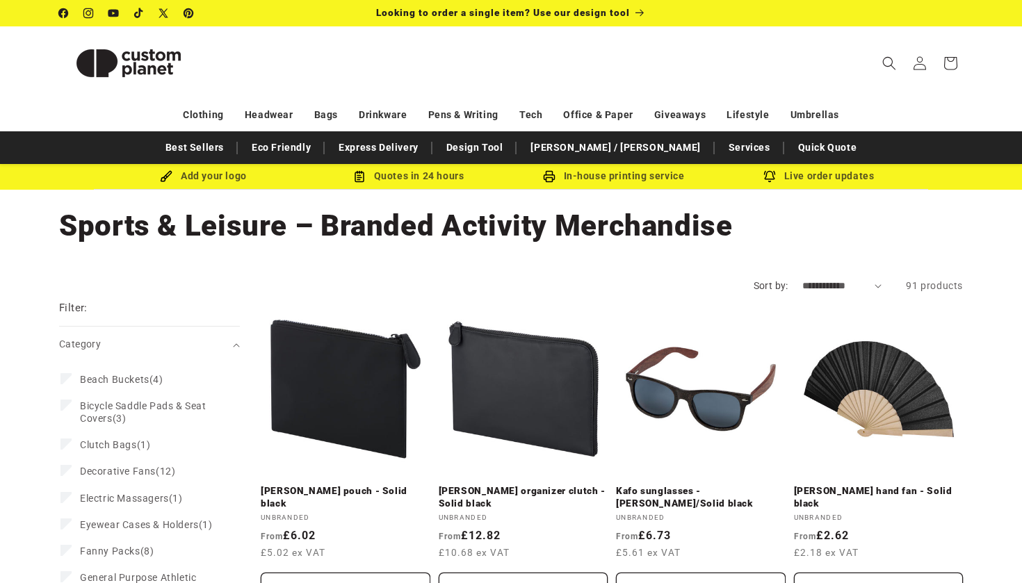
select select "**********"
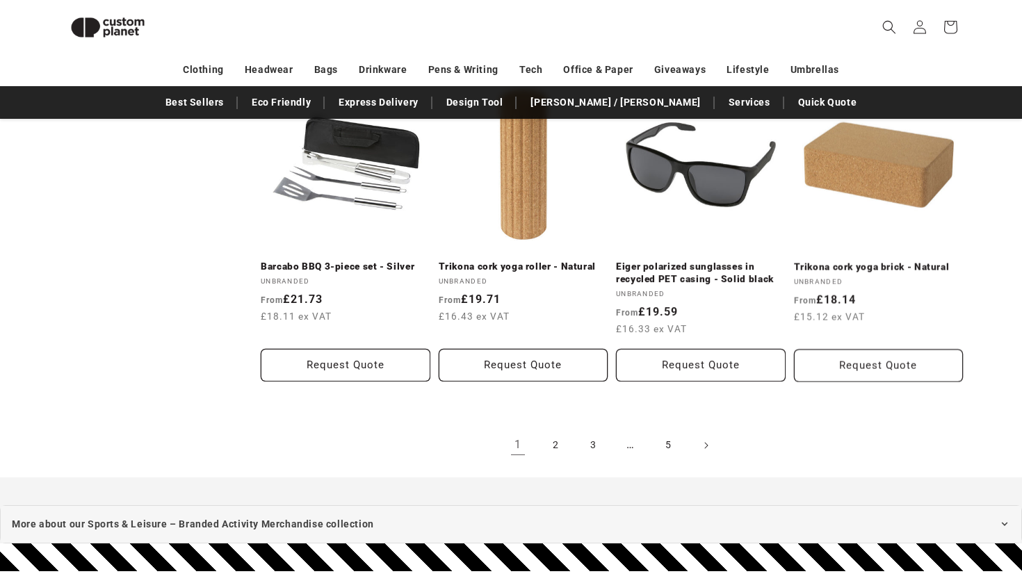
scroll to position [1512, 0]
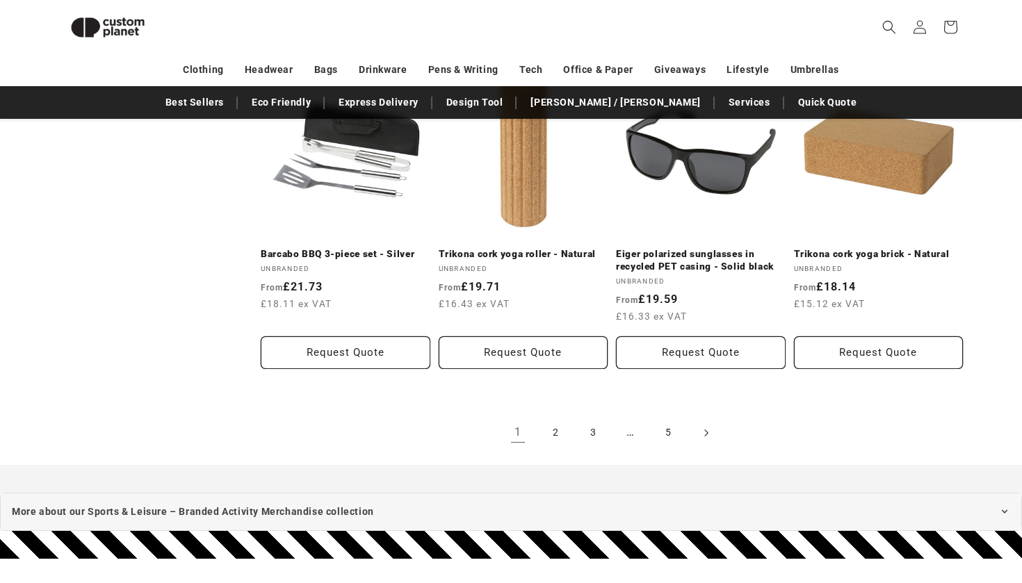
click at [707, 426] on icon "Next page" at bounding box center [706, 432] width 4 height 15
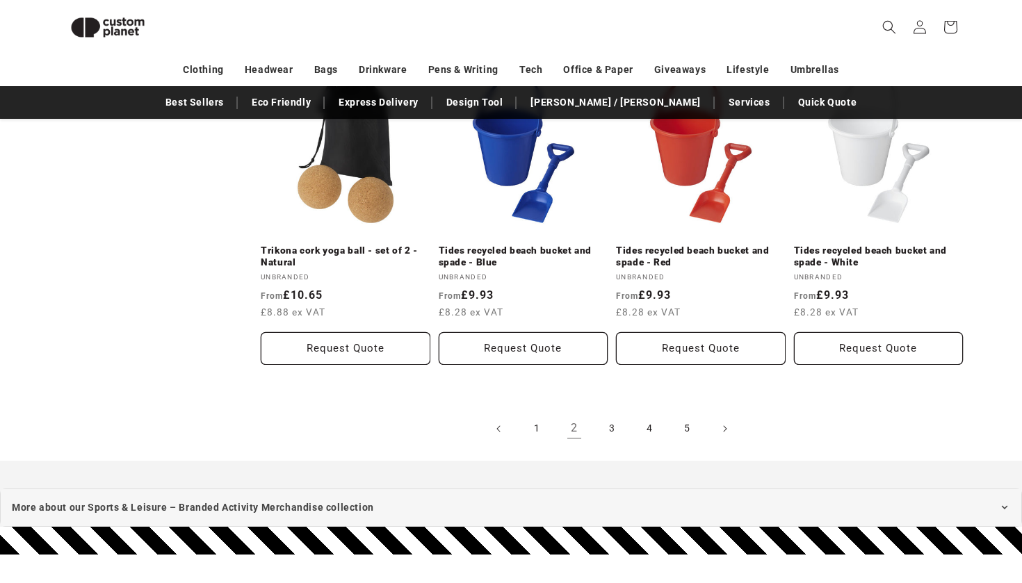
scroll to position [1541, 0]
click at [726, 421] on icon "Next page" at bounding box center [725, 428] width 4 height 15
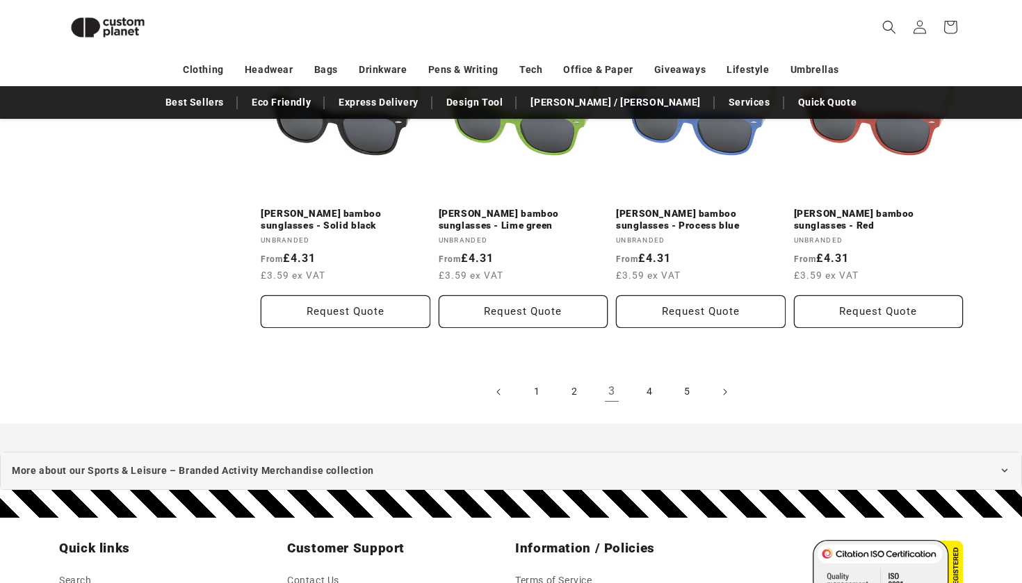
scroll to position [1578, 0]
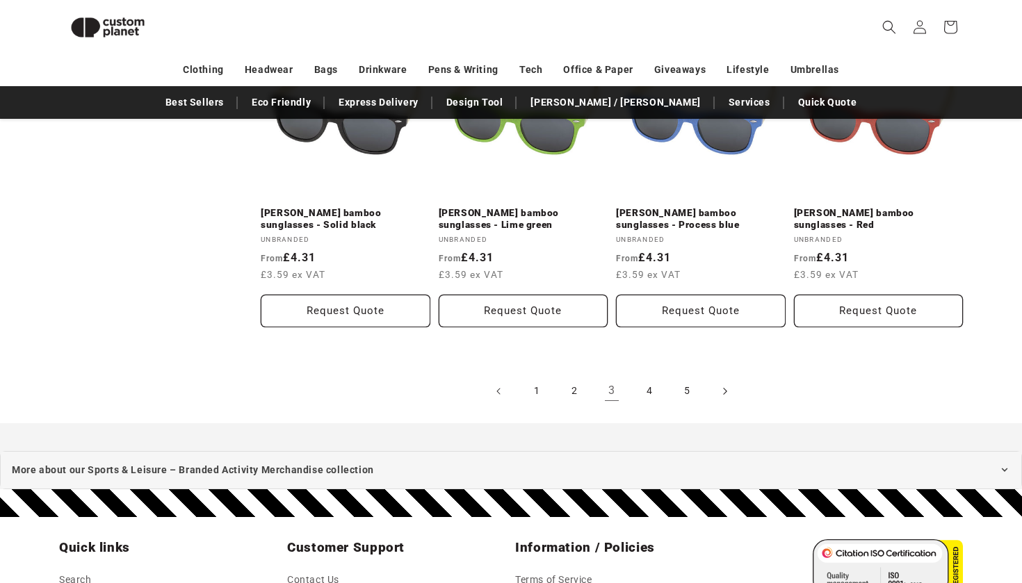
click at [724, 388] on icon "Next page" at bounding box center [724, 391] width 3 height 7
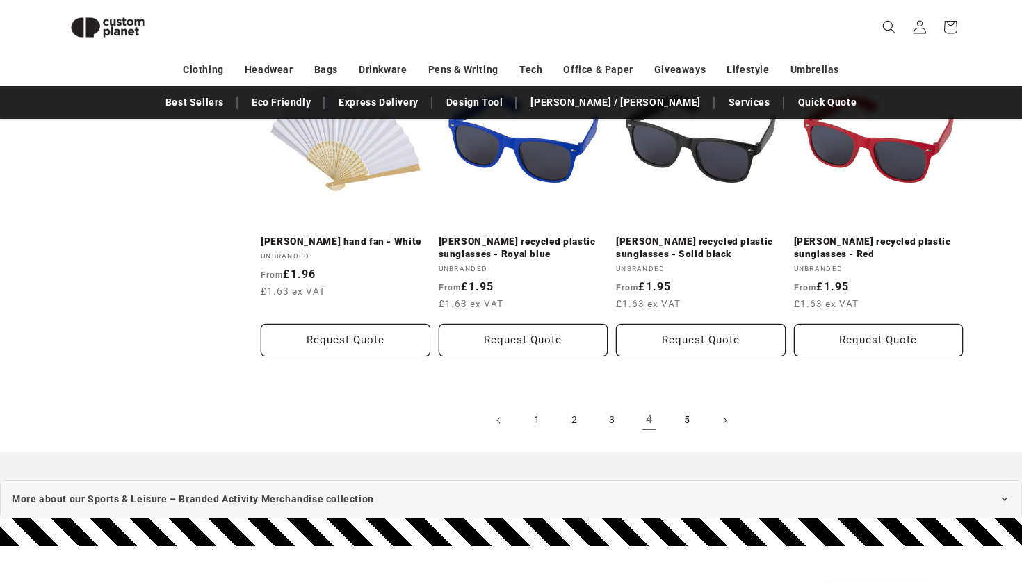
scroll to position [1530, 0]
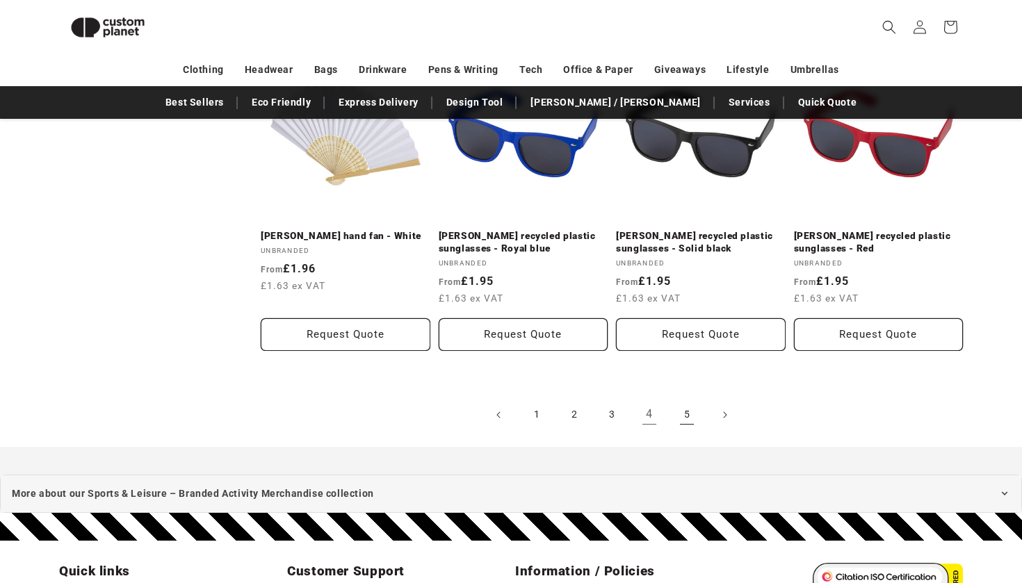
click at [688, 400] on link "5" at bounding box center [686, 415] width 31 height 31
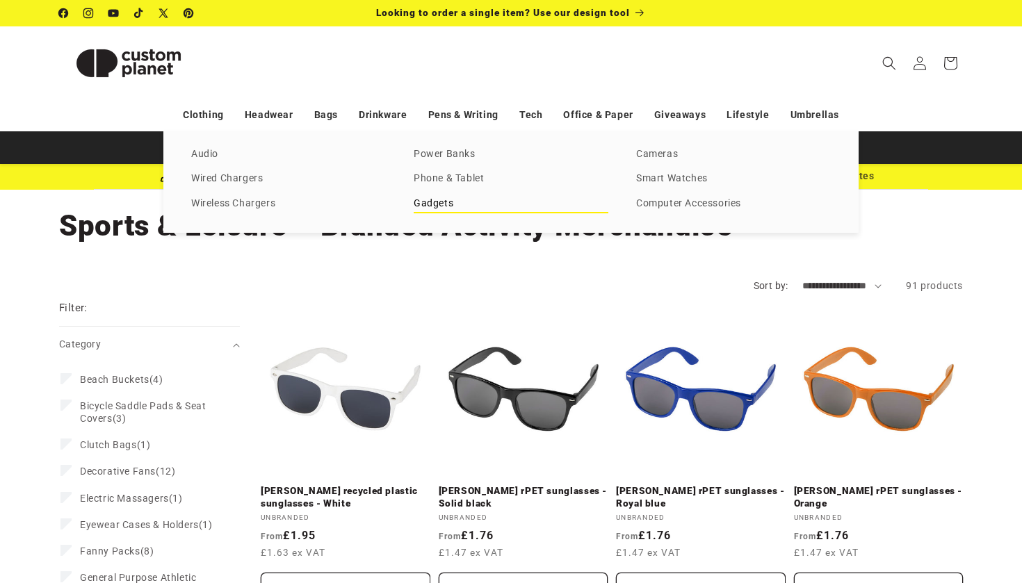
click at [445, 202] on link "Gadgets" at bounding box center [511, 204] width 195 height 19
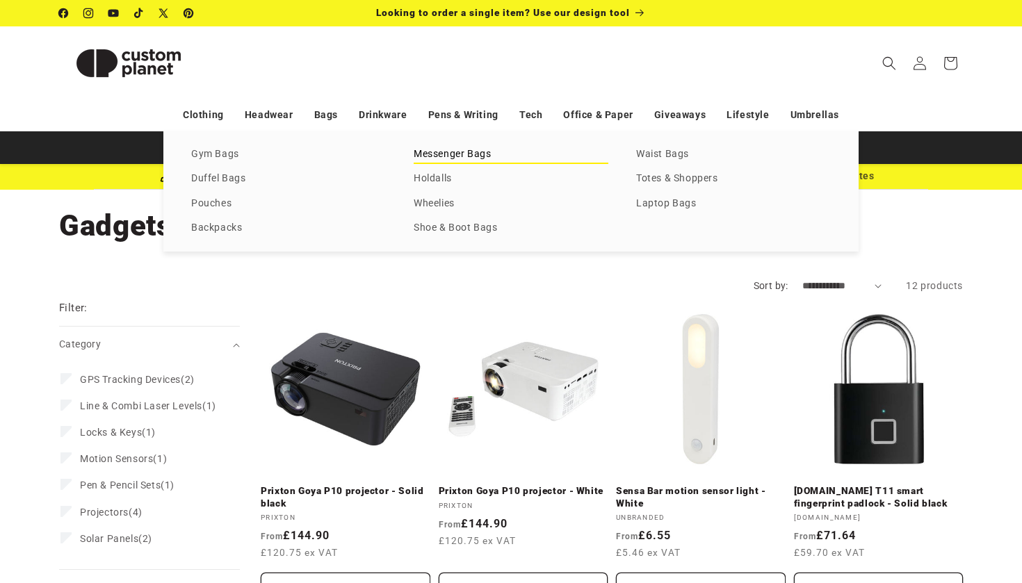
click at [430, 152] on link "Messenger Bags" at bounding box center [511, 154] width 195 height 19
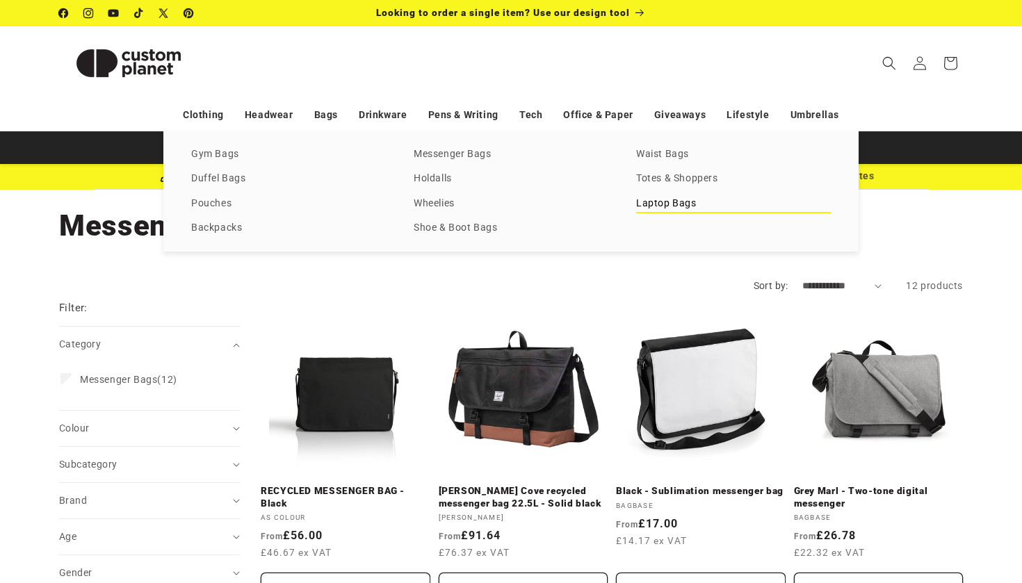
click at [667, 202] on link "Laptop Bags" at bounding box center [733, 204] width 195 height 19
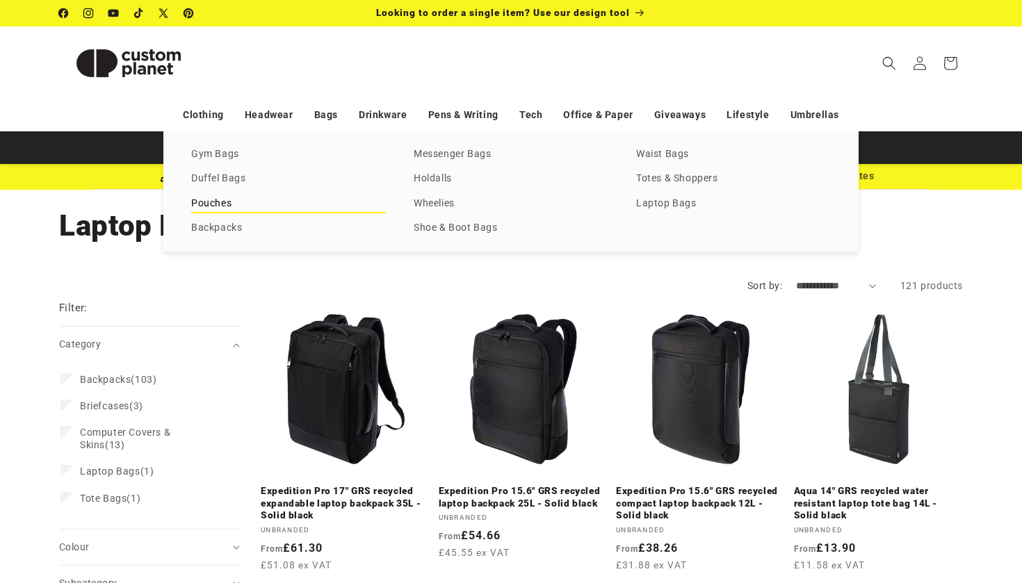
click at [222, 202] on link "Pouches" at bounding box center [288, 204] width 195 height 19
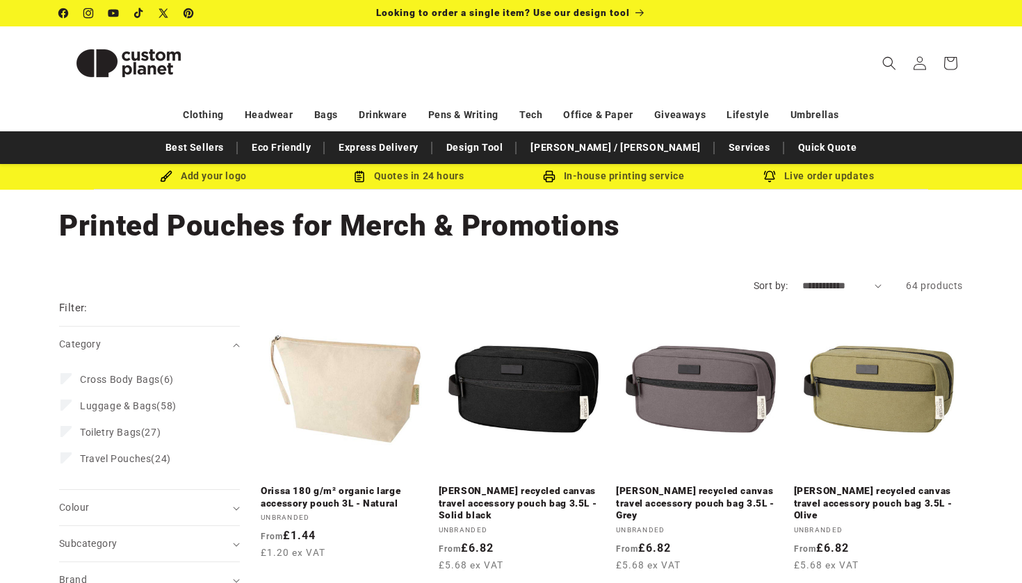
select select "**********"
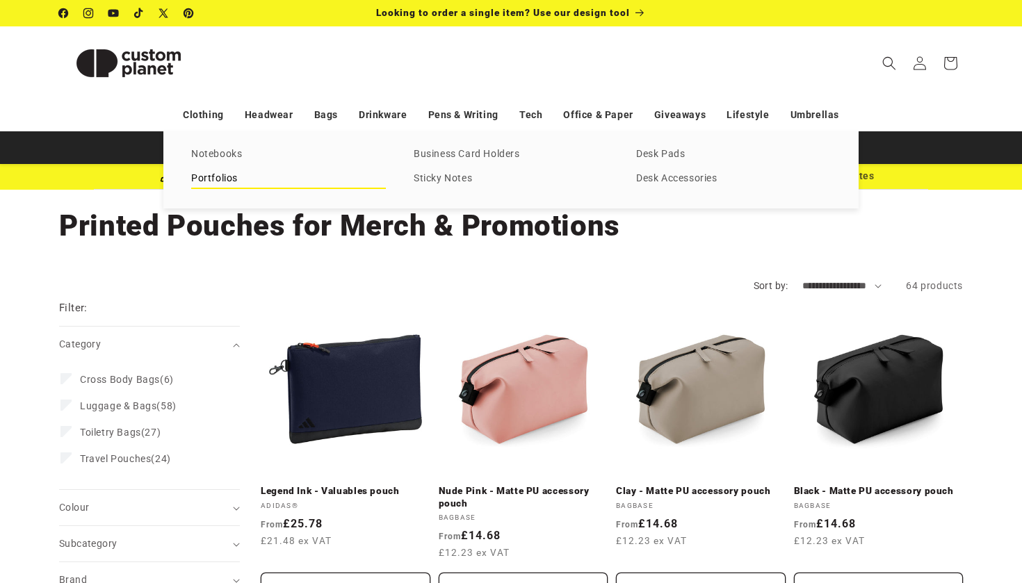
click at [224, 179] on link "Portfolios" at bounding box center [288, 179] width 195 height 19
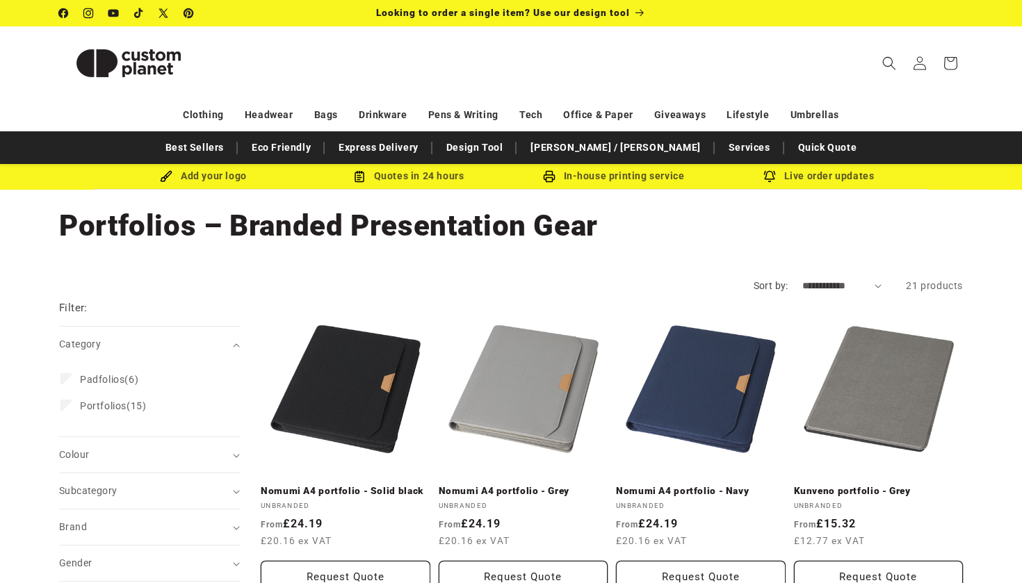
select select "**********"
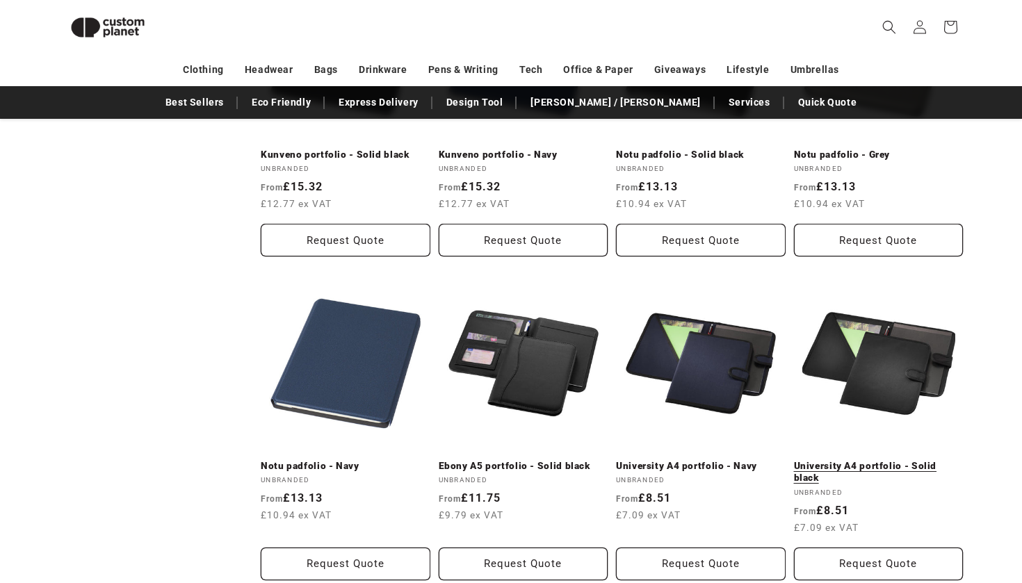
scroll to position [1281, 0]
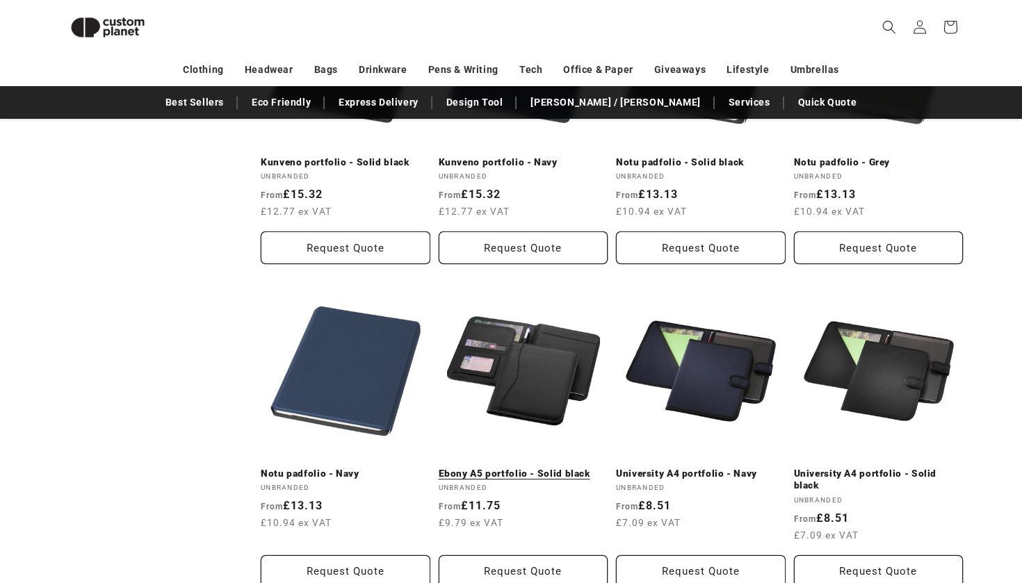
click at [542, 468] on link "Ebony A5 portfolio - Solid black" at bounding box center [524, 474] width 170 height 13
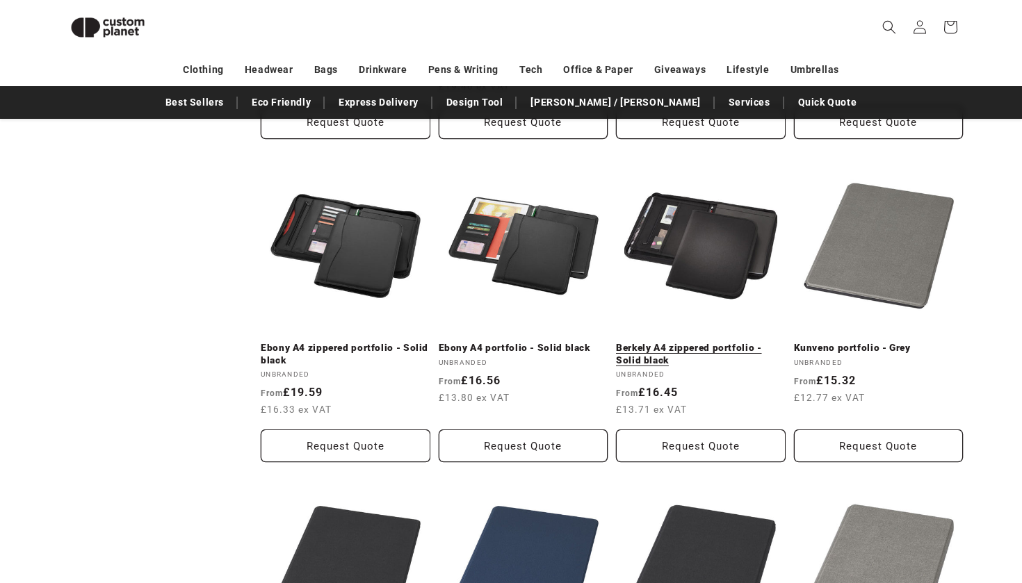
scroll to position [772, 0]
click at [701, 341] on link "Berkely A4 zippered portfolio - Solid black" at bounding box center [701, 353] width 170 height 24
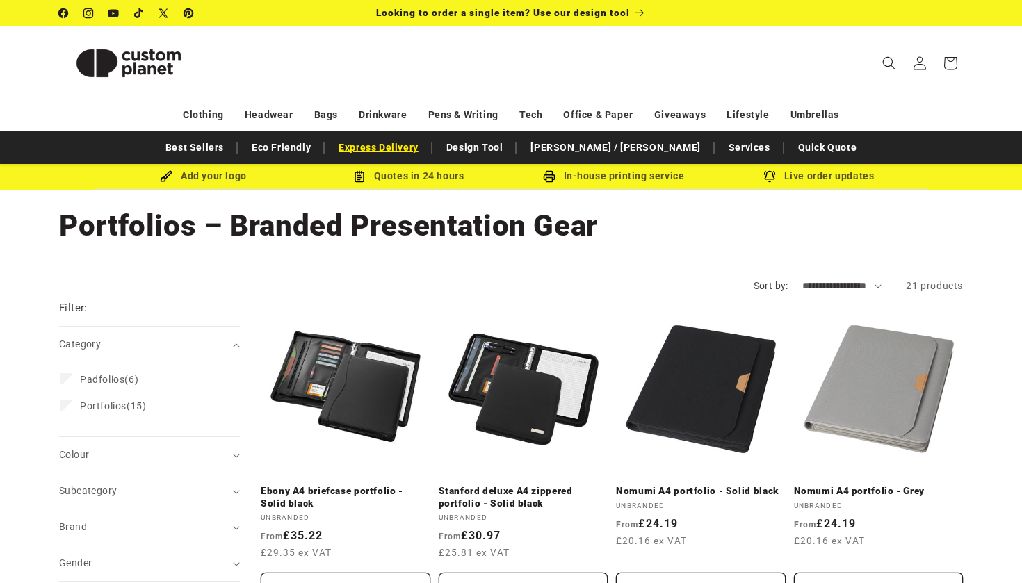
scroll to position [0, 0]
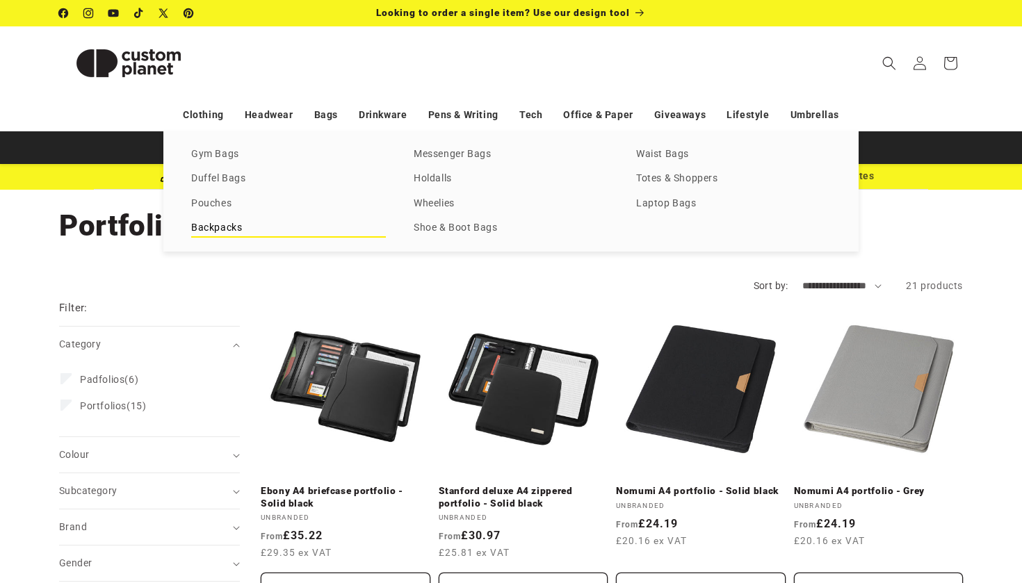
click at [223, 224] on link "Backpacks" at bounding box center [288, 228] width 195 height 19
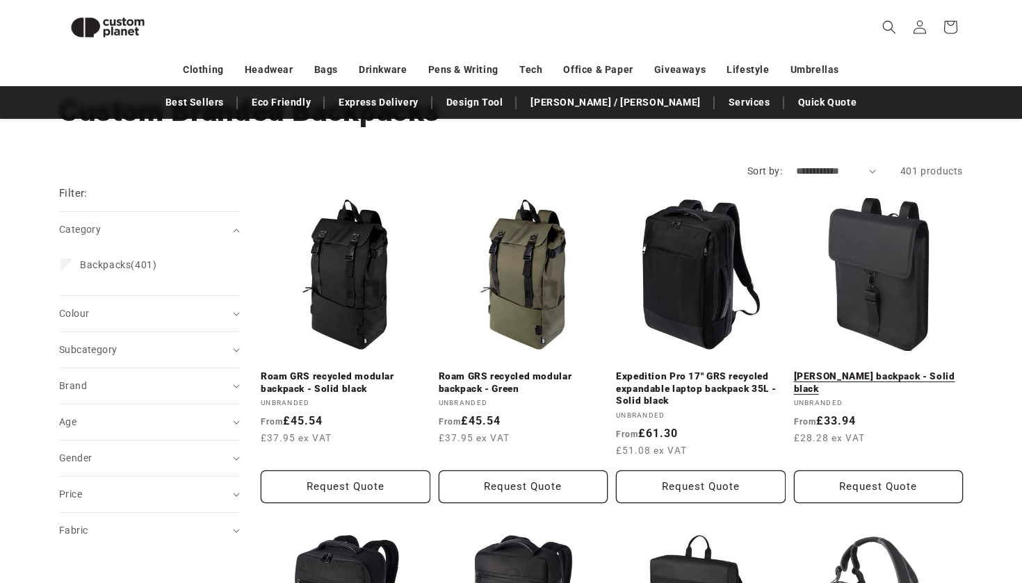
scroll to position [89, 0]
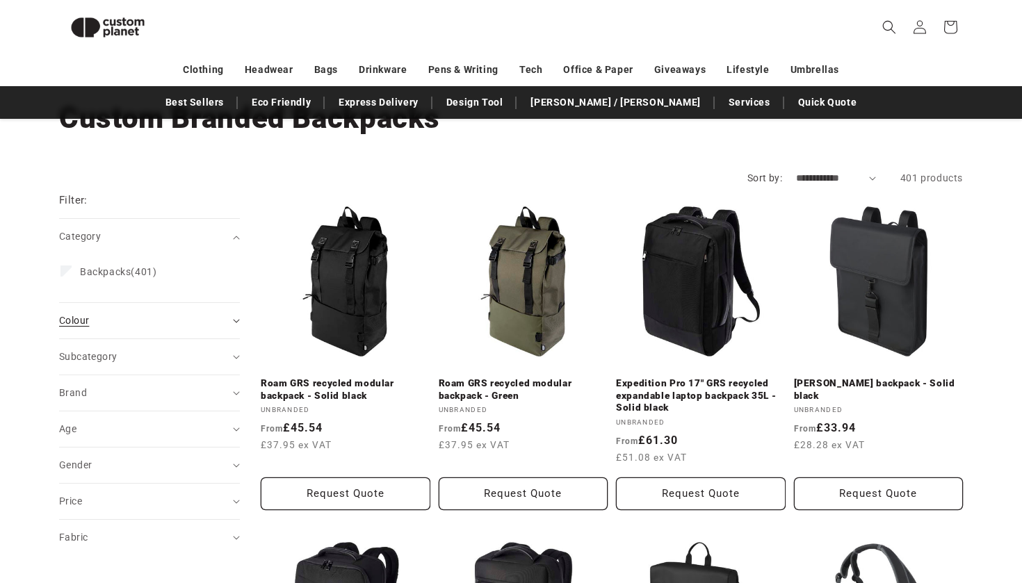
click at [236, 316] on summary "Colour (0)" at bounding box center [149, 320] width 181 height 35
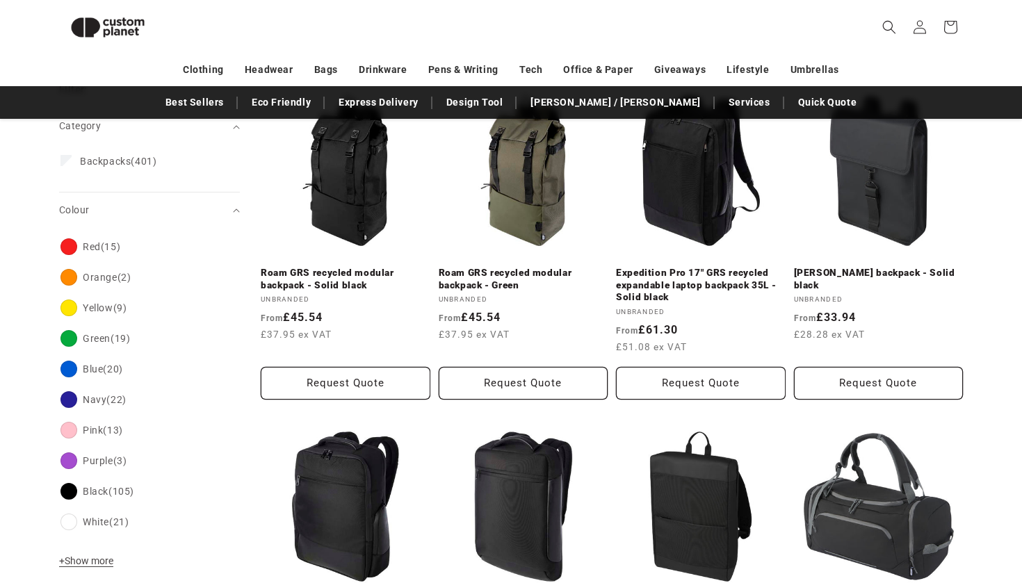
scroll to position [201, 0]
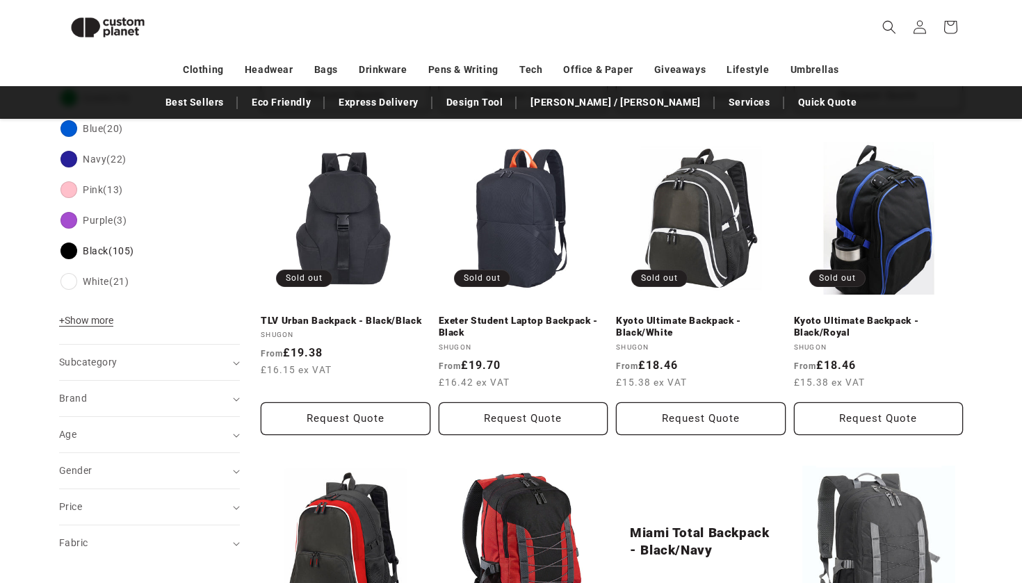
scroll to position [481, 0]
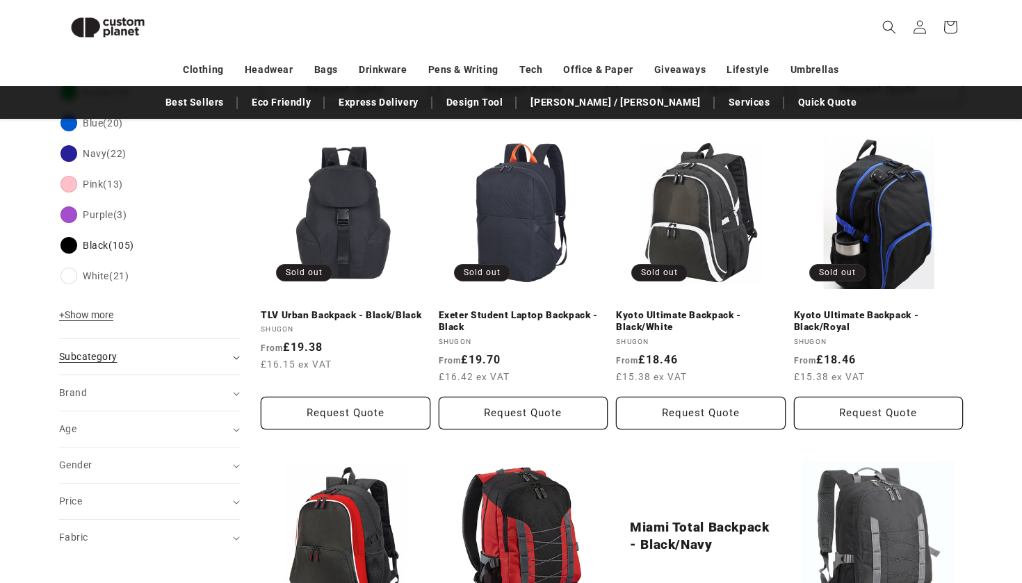
click at [234, 354] on summary "Subcategory (0)" at bounding box center [149, 356] width 181 height 35
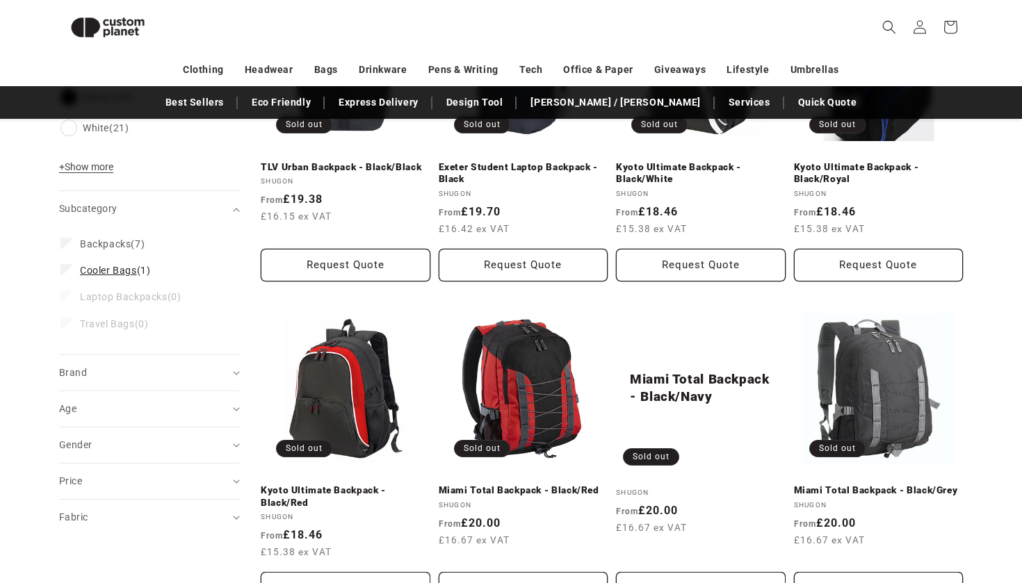
scroll to position [675, 0]
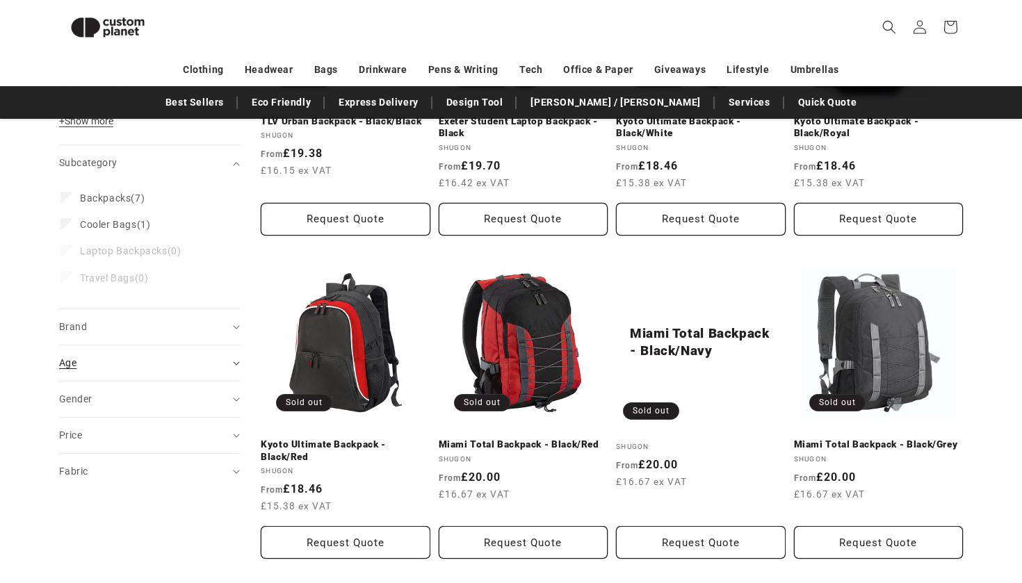
click at [235, 361] on icon "Age (0 selected)" at bounding box center [236, 363] width 7 height 4
click at [230, 360] on summary "Age (0)" at bounding box center [149, 362] width 181 height 35
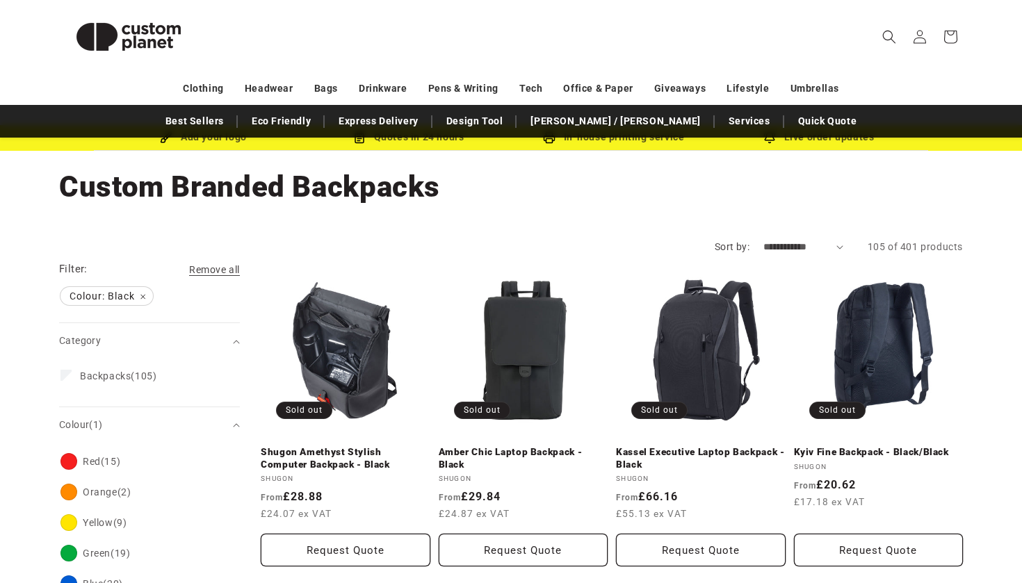
scroll to position [40, 0]
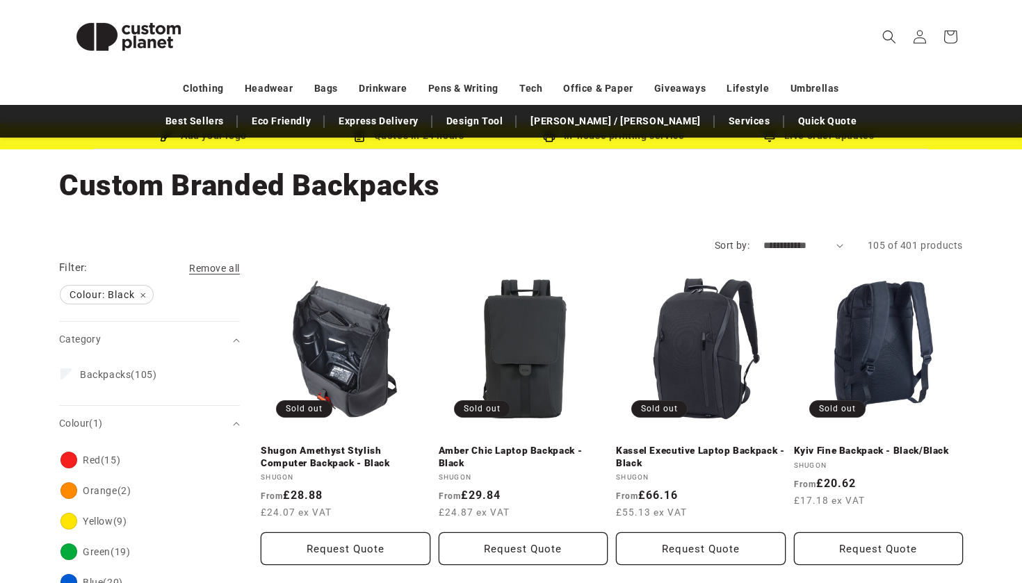
select select "**********"
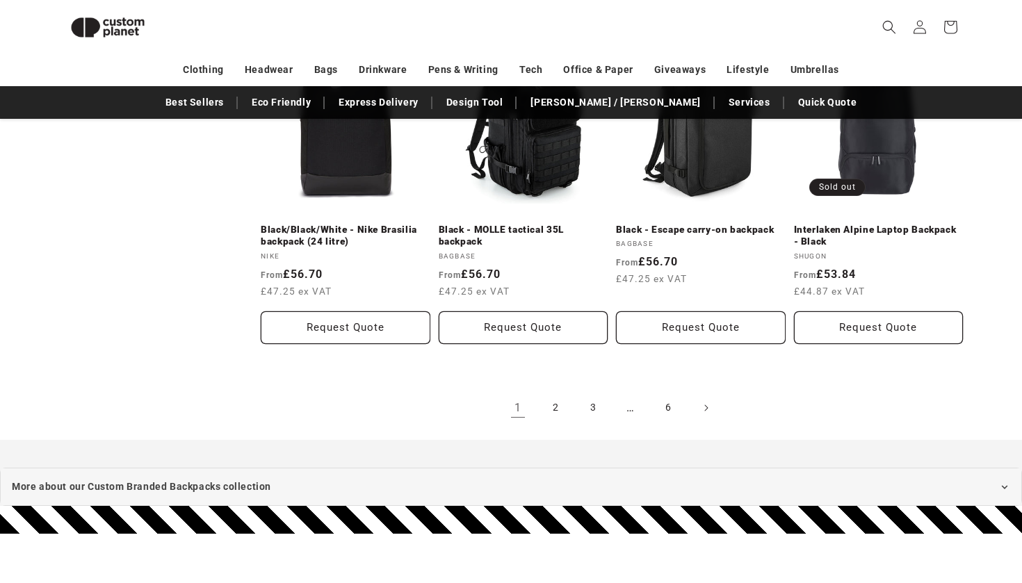
scroll to position [1530, 0]
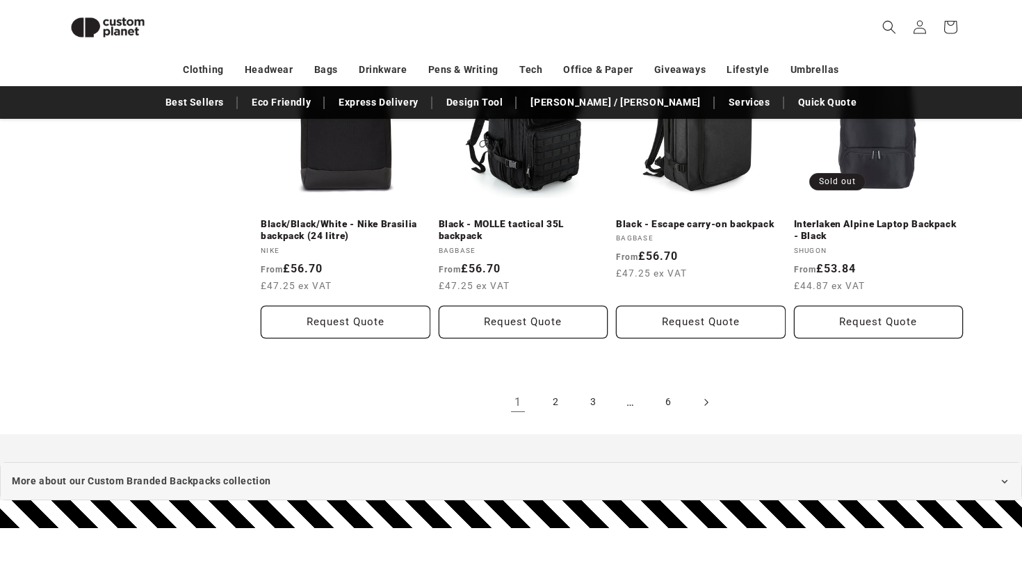
click at [707, 397] on icon "Next page" at bounding box center [706, 402] width 4 height 15
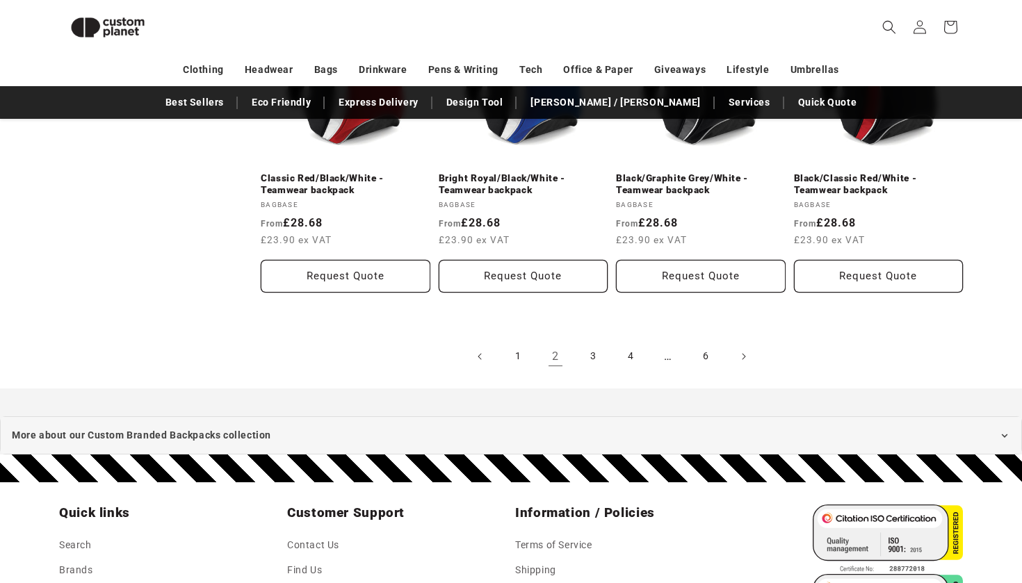
scroll to position [1591, 0]
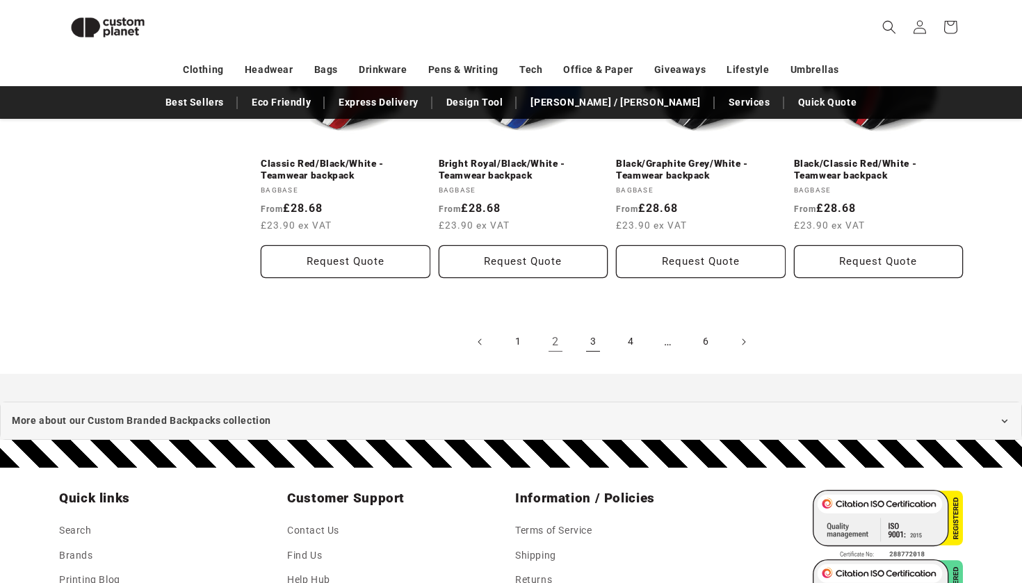
click at [591, 342] on link "3" at bounding box center [593, 342] width 31 height 31
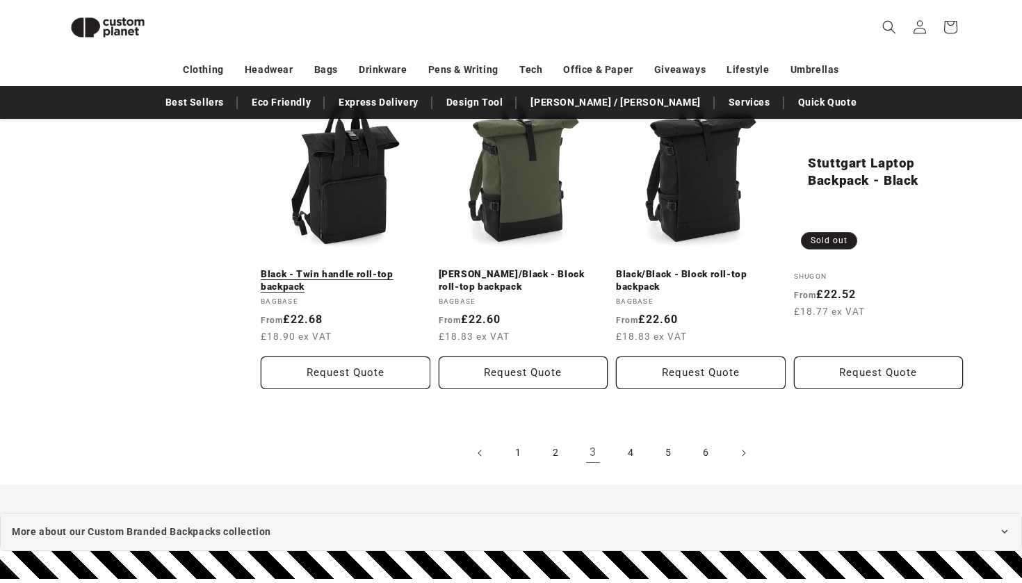
scroll to position [1500, 0]
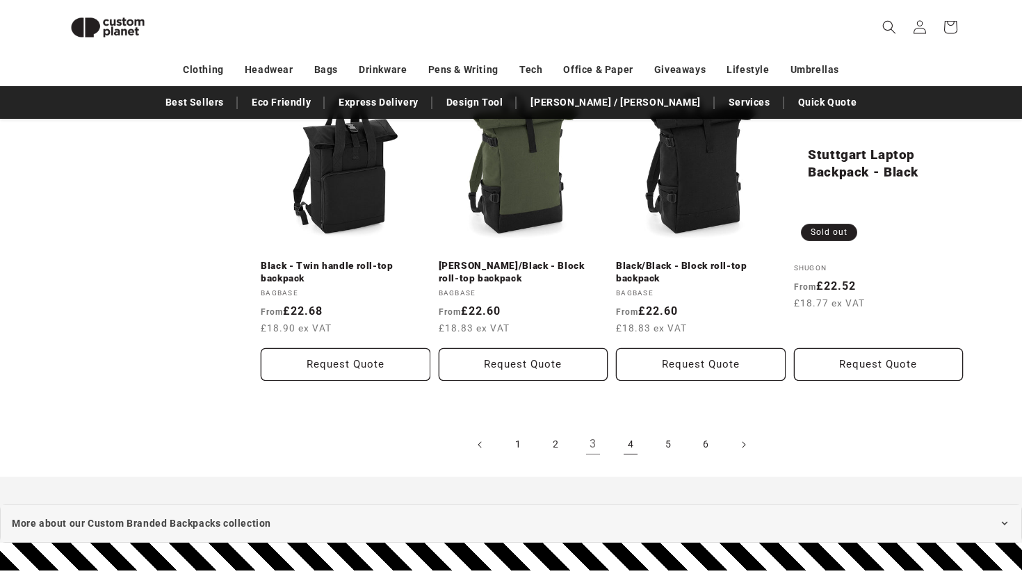
click at [627, 439] on link "4" at bounding box center [630, 444] width 31 height 31
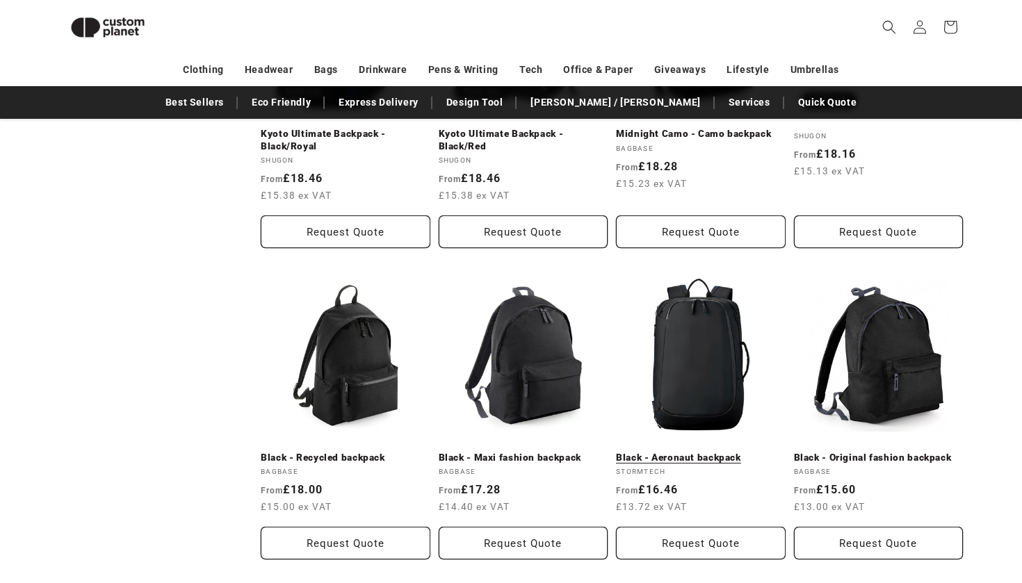
scroll to position [1298, 0]
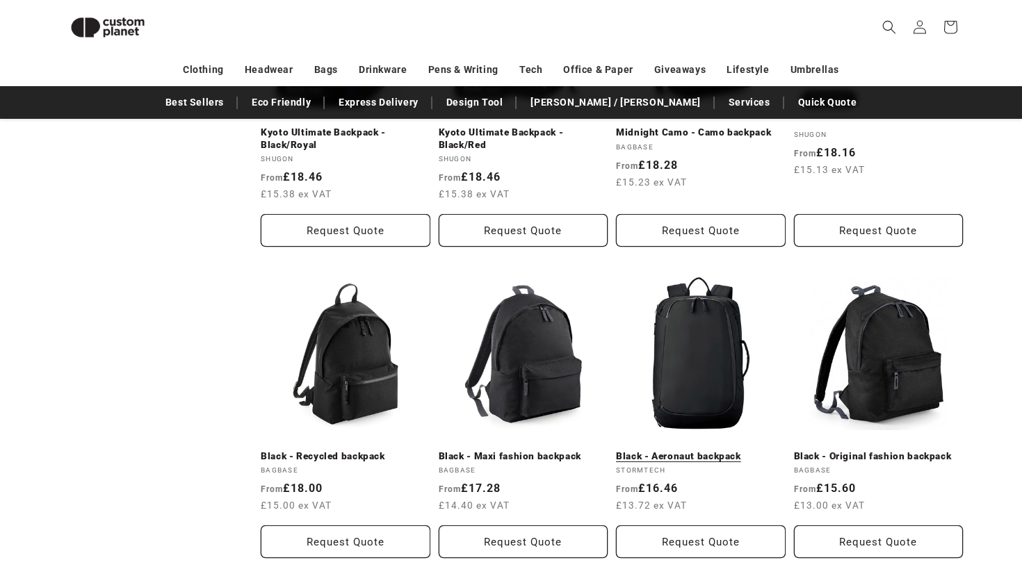
click at [703, 450] on link "Black - Aeronaut backpack" at bounding box center [701, 456] width 170 height 13
